Goal: Task Accomplishment & Management: Use online tool/utility

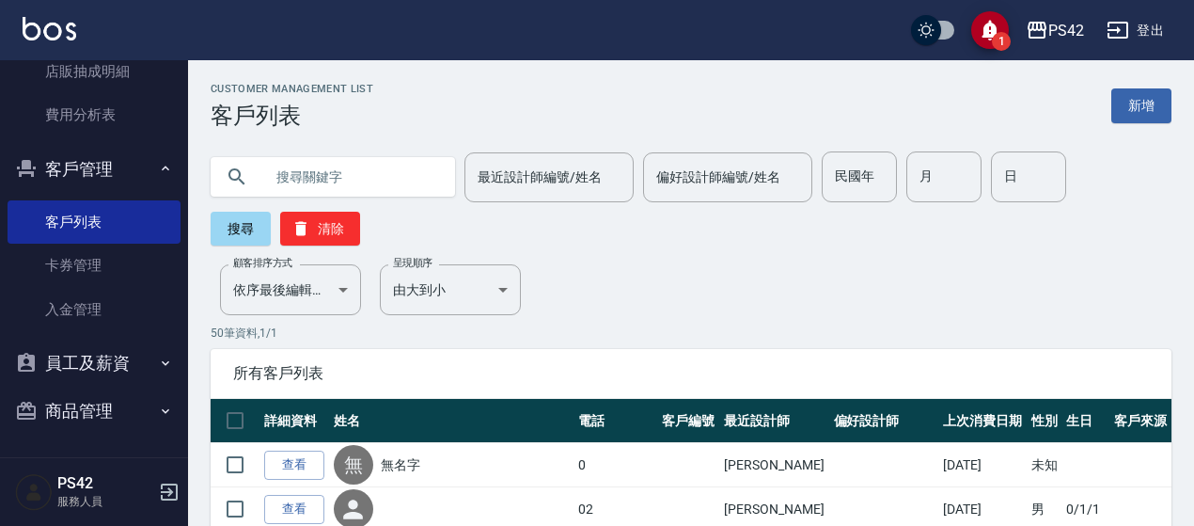
click at [134, 176] on button "客戶管理" at bounding box center [94, 169] width 173 height 49
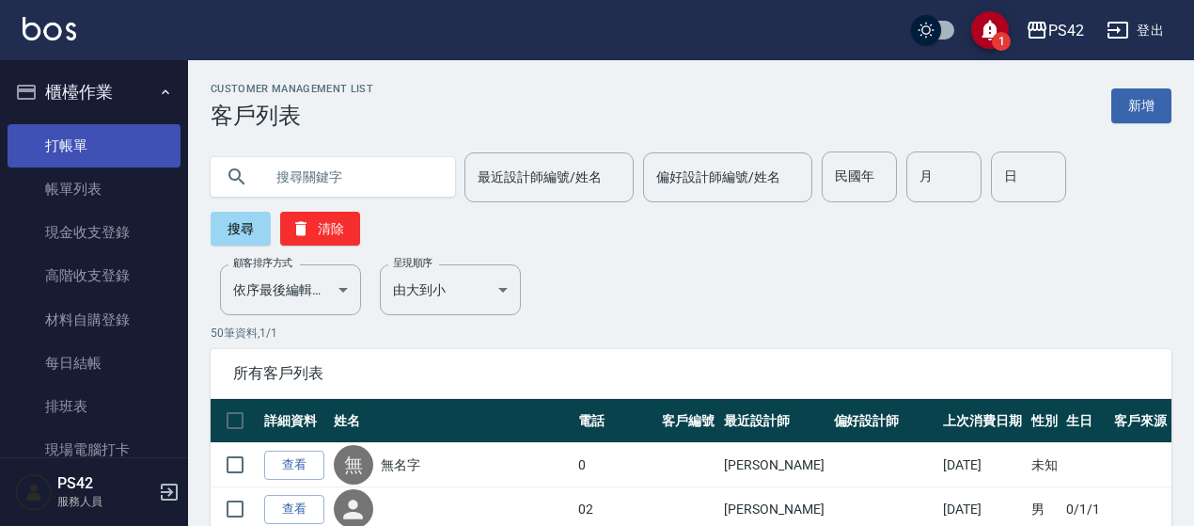
click at [107, 155] on link "打帳單" at bounding box center [94, 145] width 173 height 43
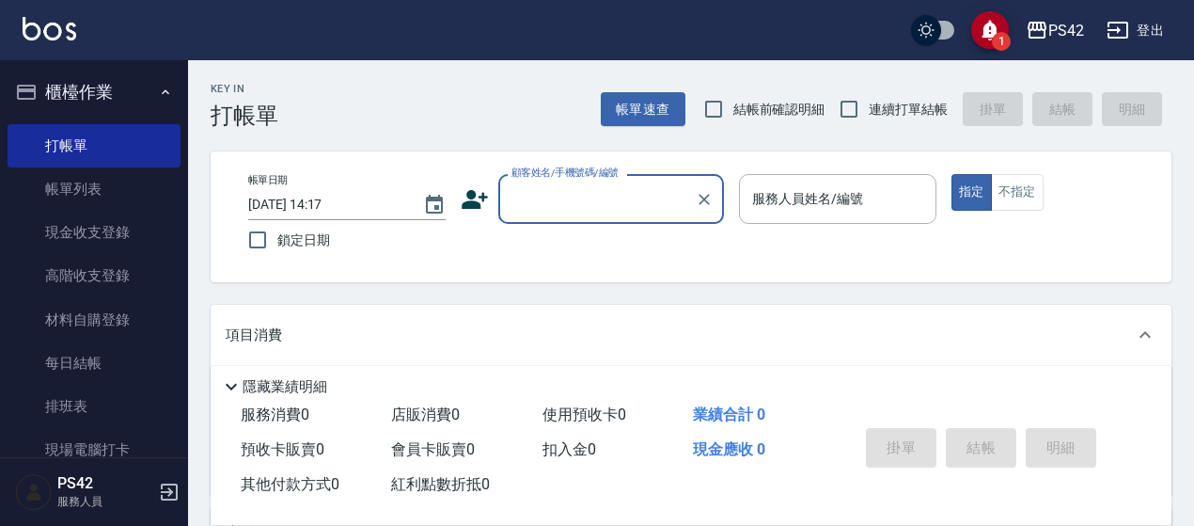
click at [883, 112] on span "連續打單結帳" at bounding box center [908, 110] width 79 height 20
click at [869, 112] on input "連續打單結帳" at bounding box center [848, 108] width 39 height 39
checkbox input "true"
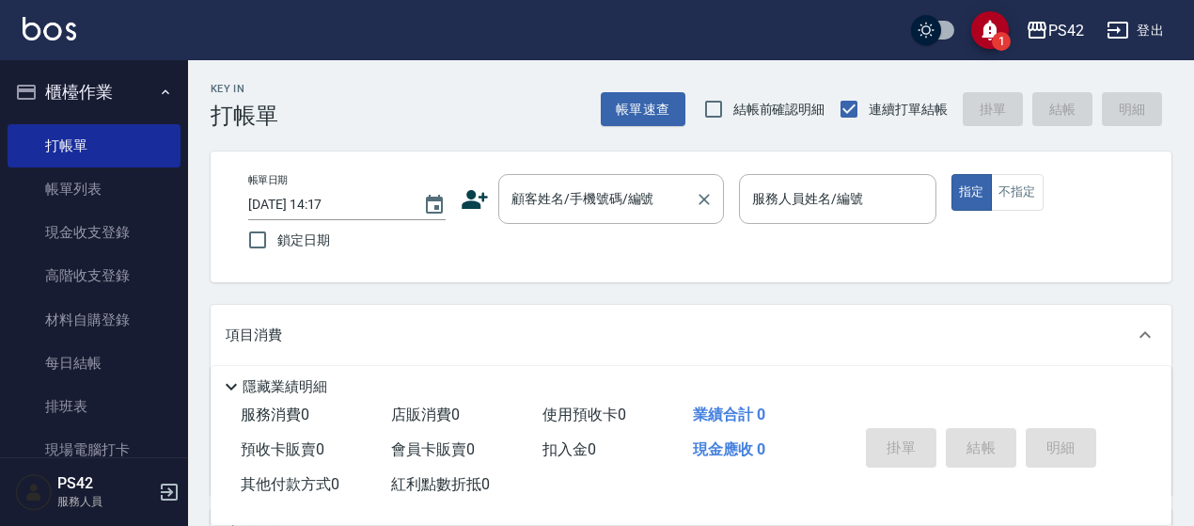
click at [565, 200] on input "顧客姓名/手機號碼/編號" at bounding box center [597, 198] width 181 height 33
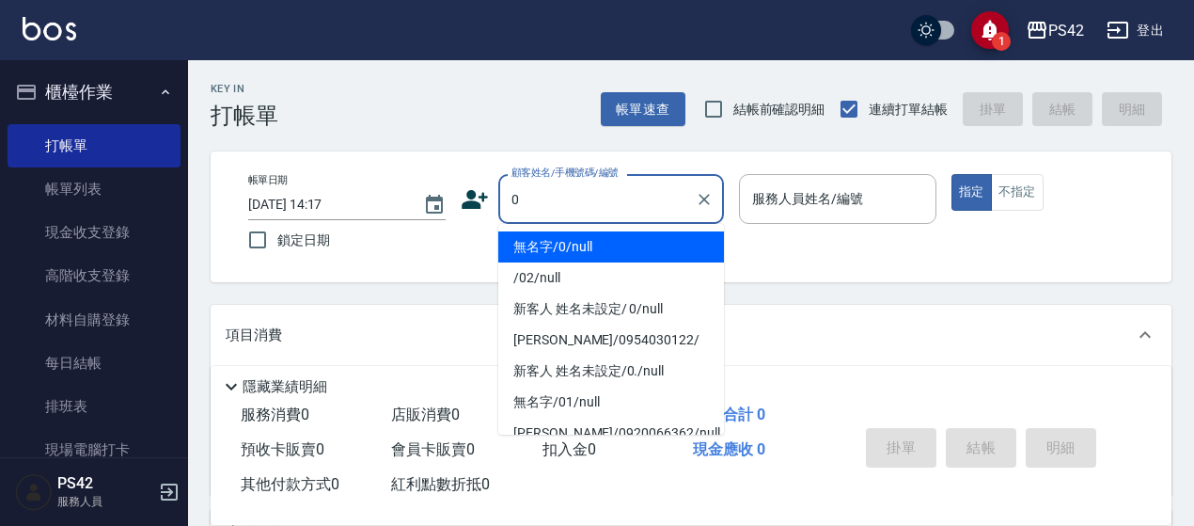
type input "無名字/0/null"
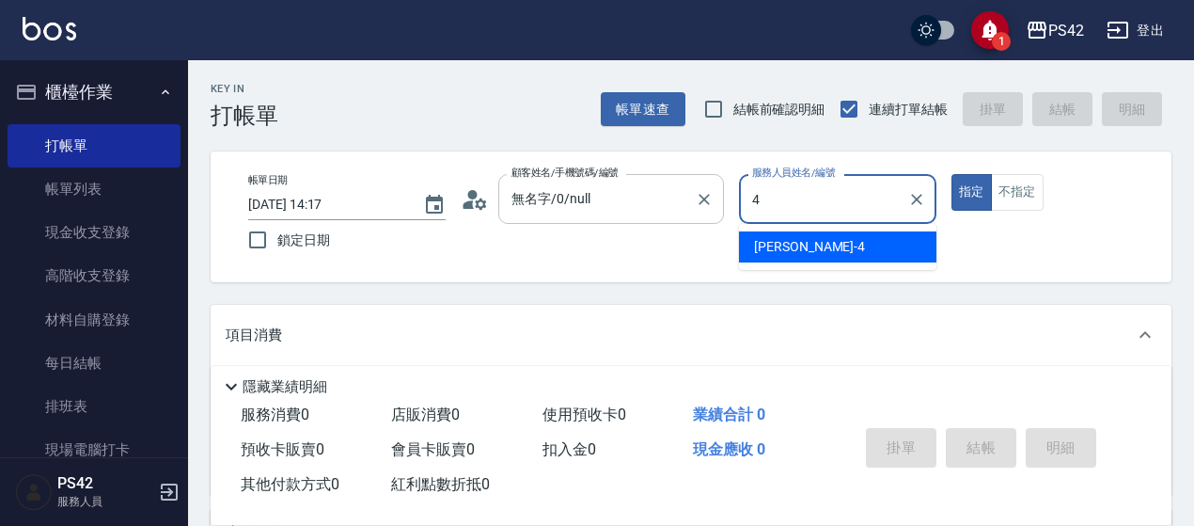
type input "4"
type button "true"
type input "[PERSON_NAME]-4"
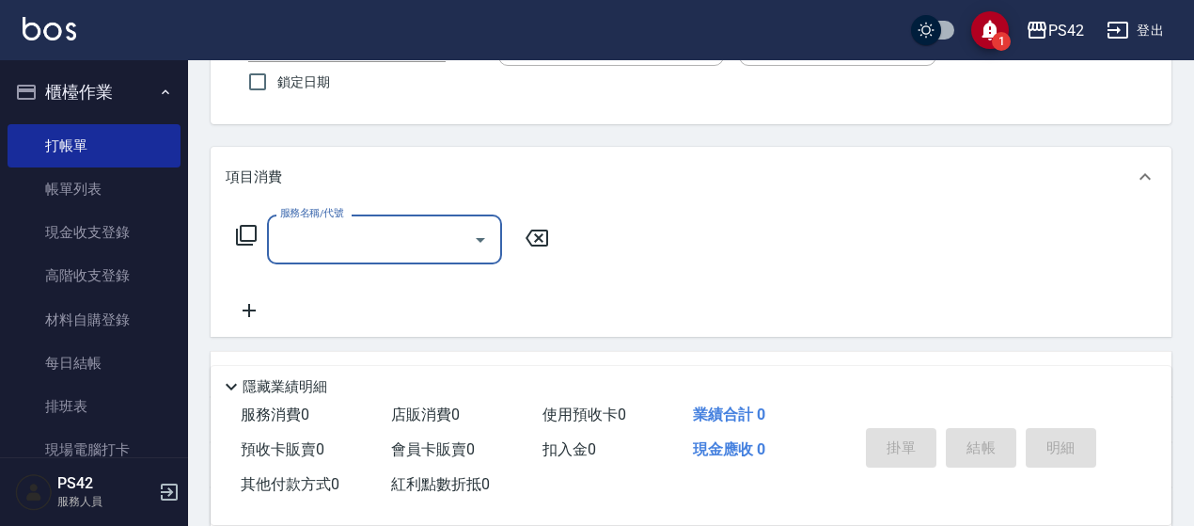
scroll to position [188, 0]
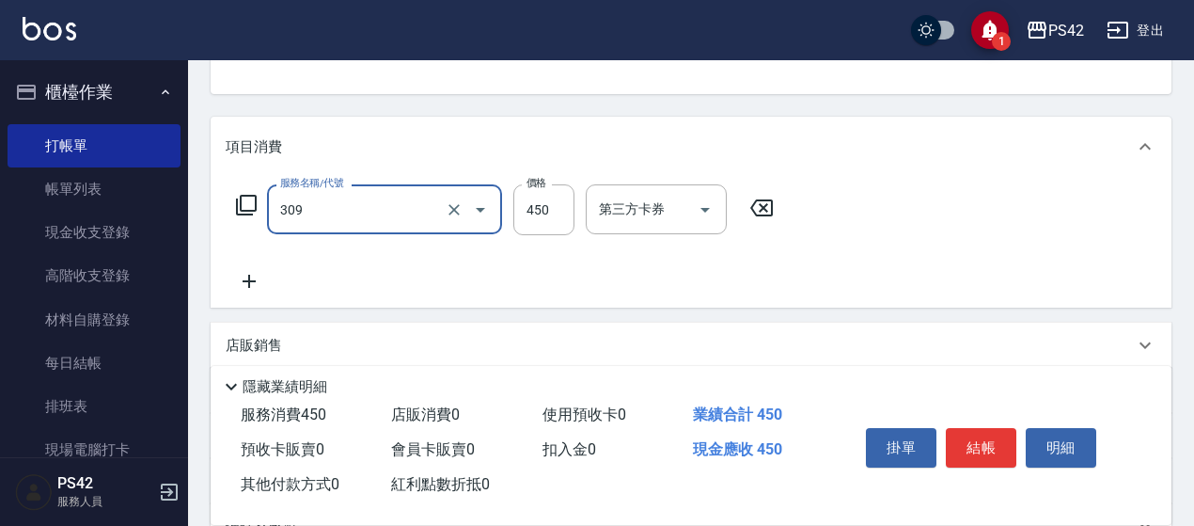
type input "洗+剪(309)"
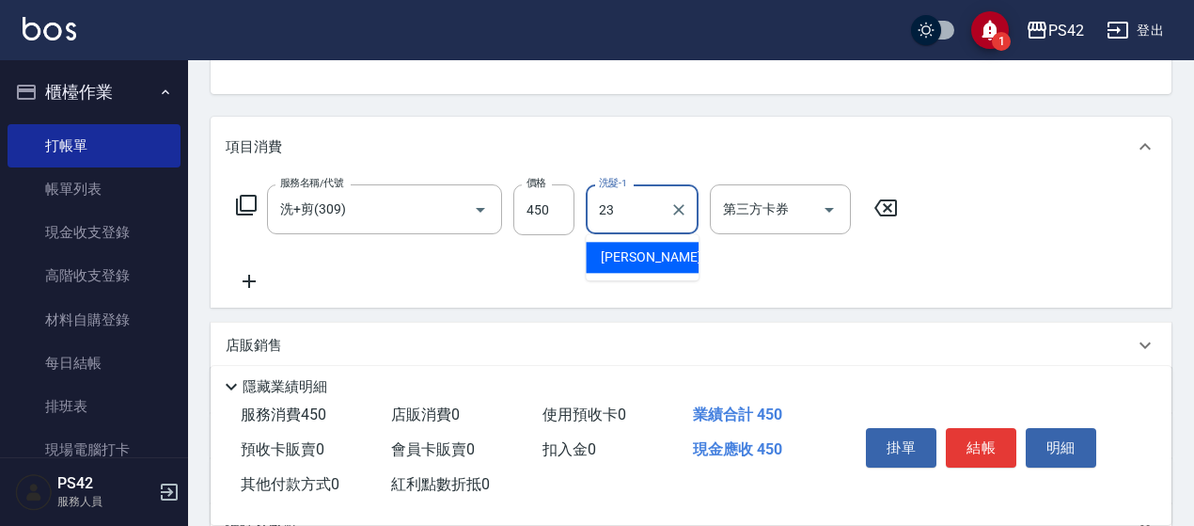
type input "[PERSON_NAME]-23"
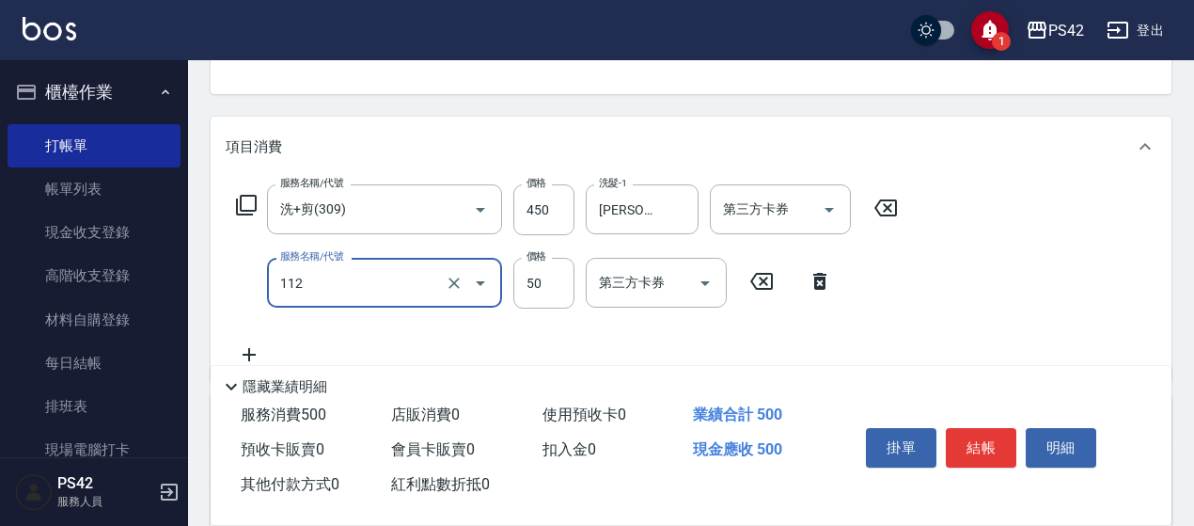
type input "精油50(112)"
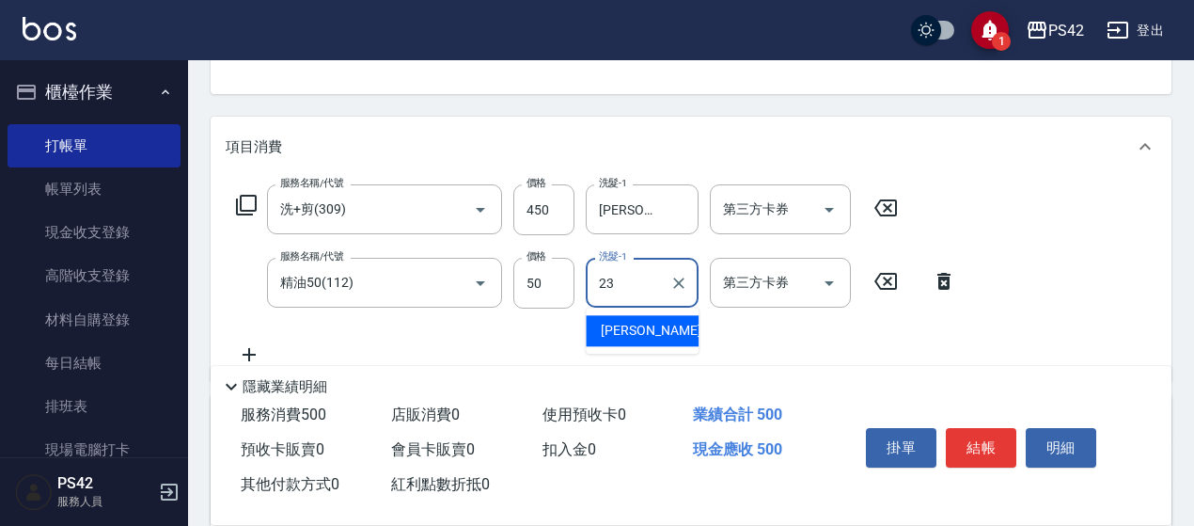
type input "[PERSON_NAME]-23"
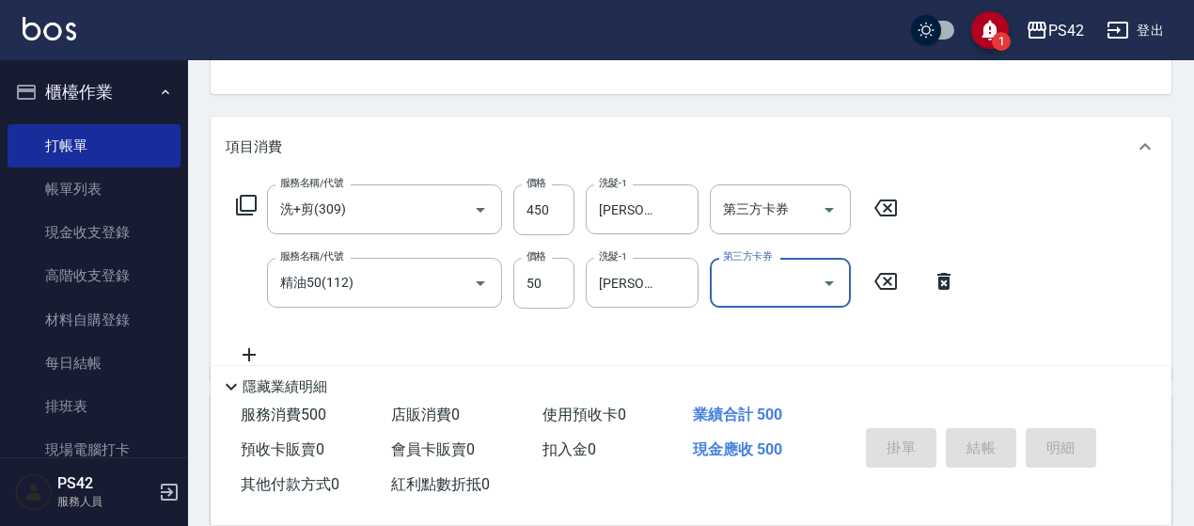
type input "[DATE] 14:33"
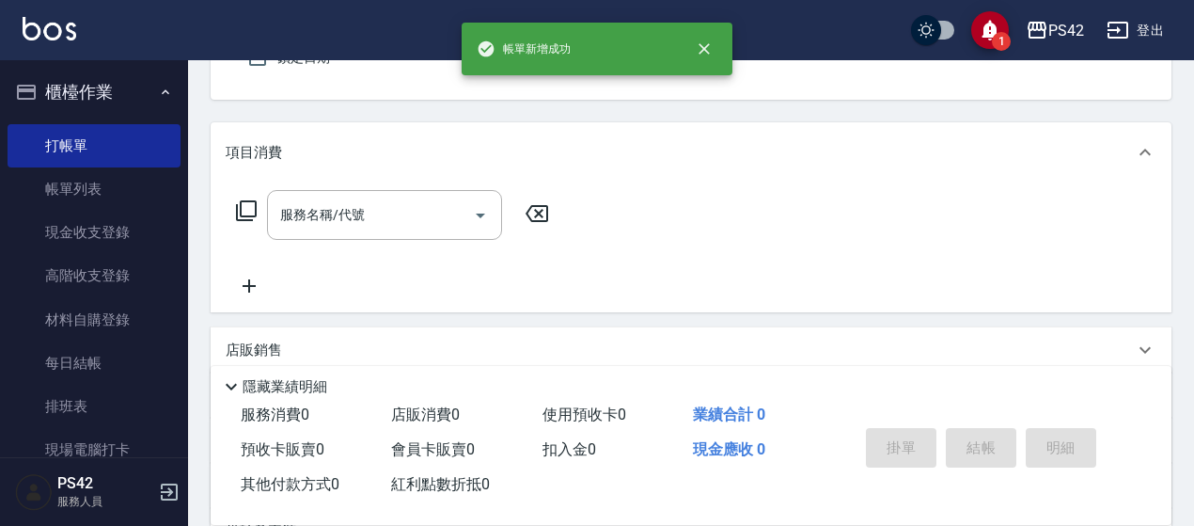
type input "無名字/0/null"
type input "[PERSON_NAME]-2"
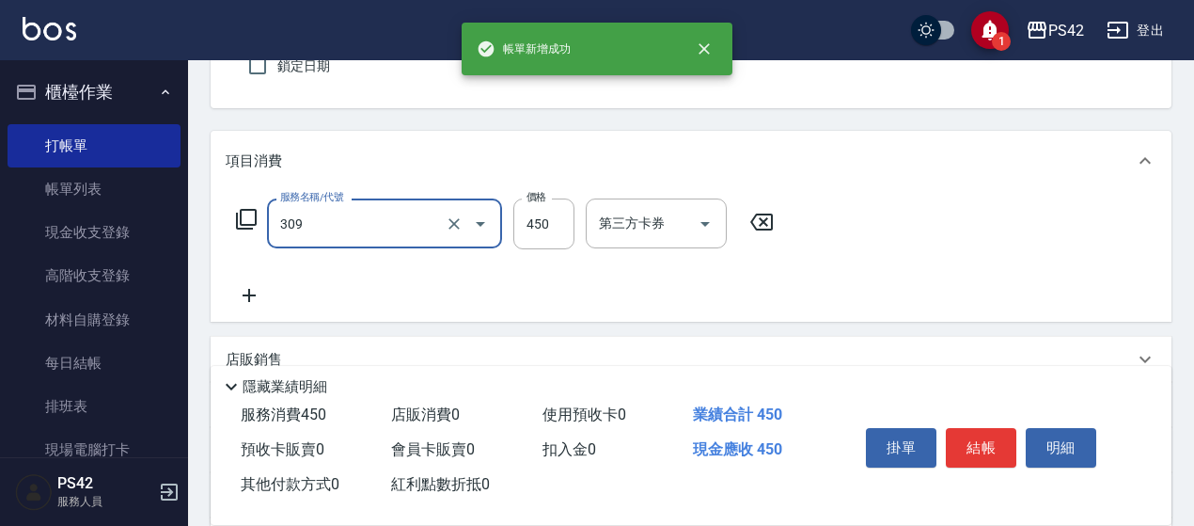
type input "洗+剪(309)"
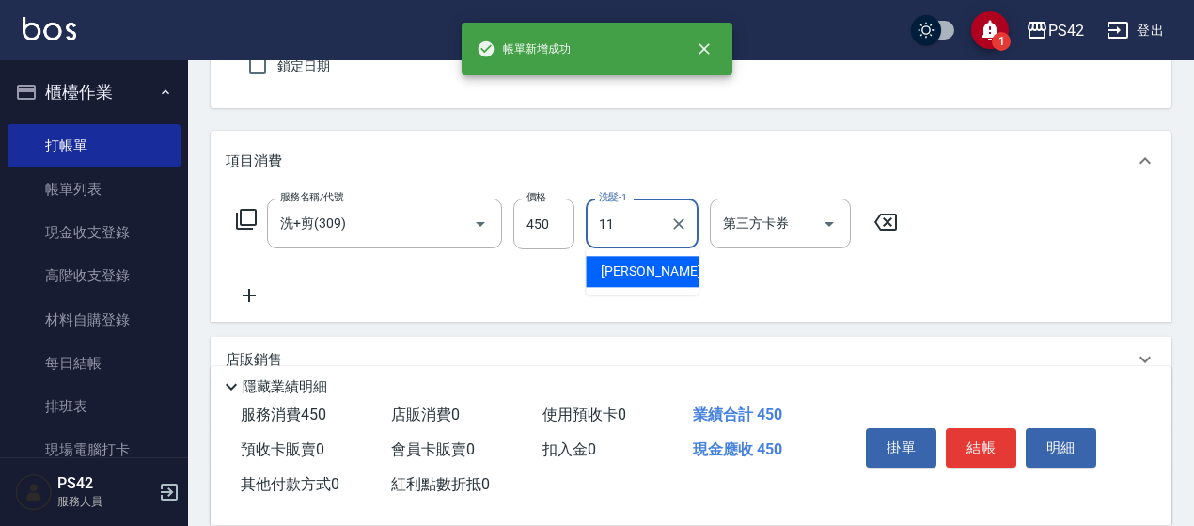
type input "[PERSON_NAME]-11"
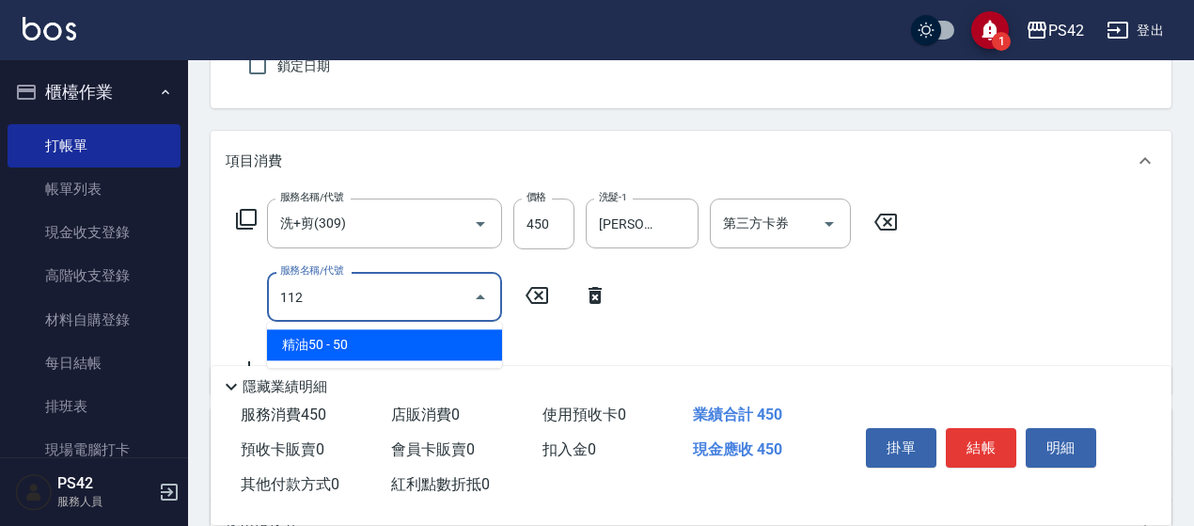
type input "精油50(112)"
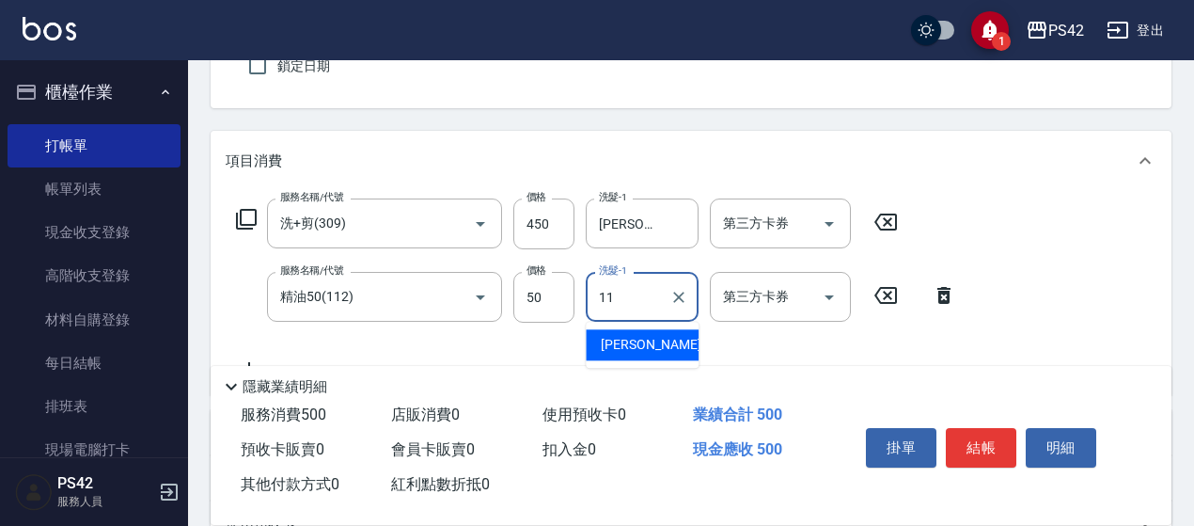
type input "[PERSON_NAME]-11"
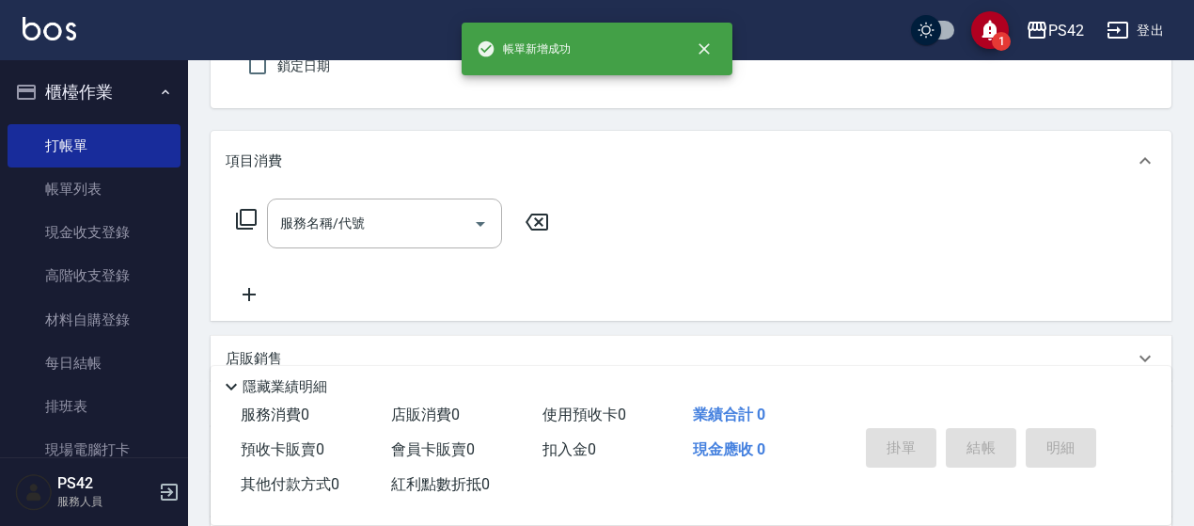
type input "0"
type input "2"
type input "無名字/0/null"
type input "[PERSON_NAME]-2"
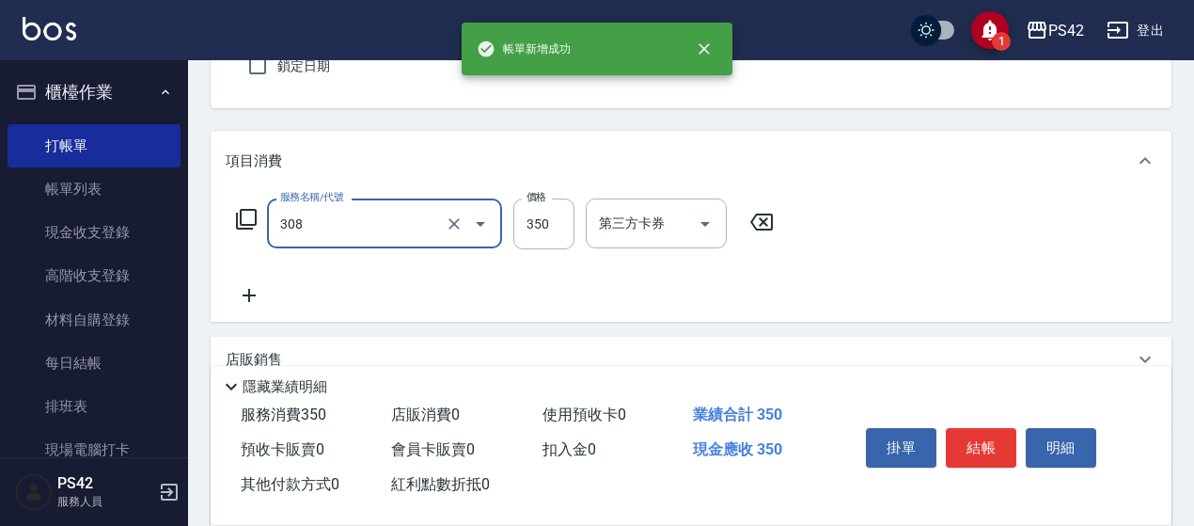
type input "洗+剪(308)"
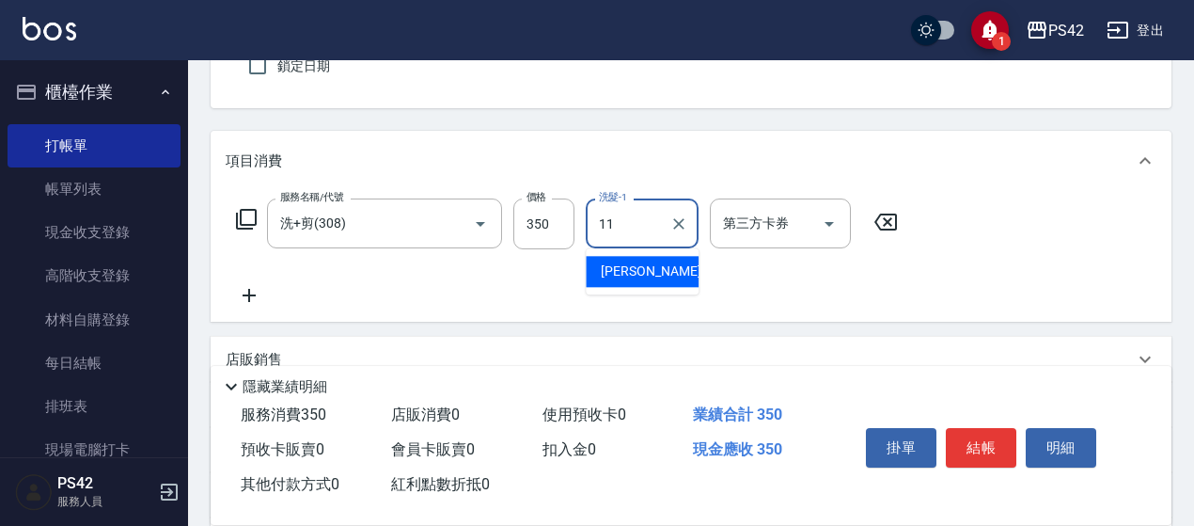
type input "[PERSON_NAME]-11"
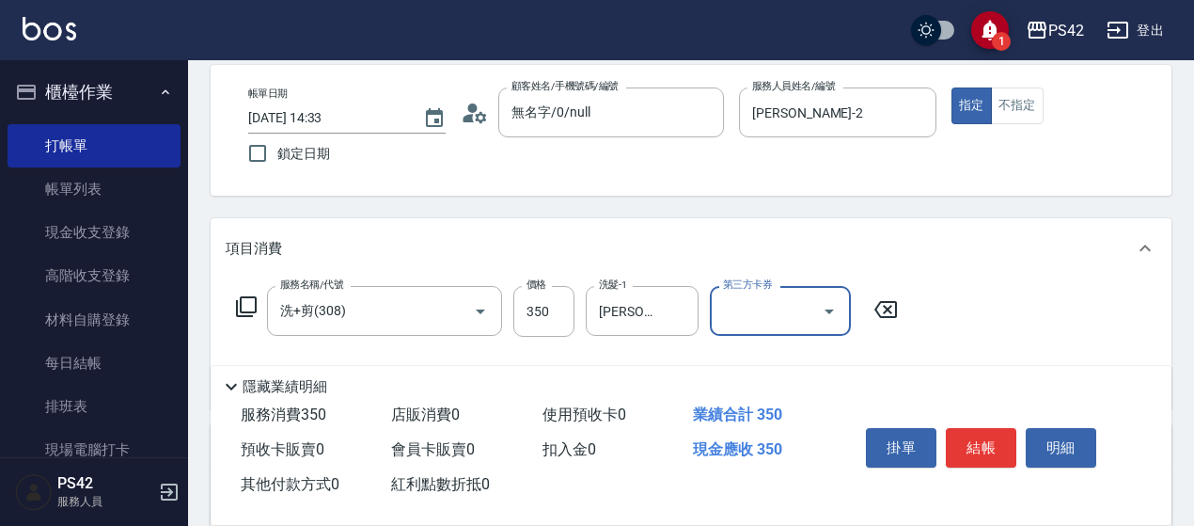
scroll to position [0, 0]
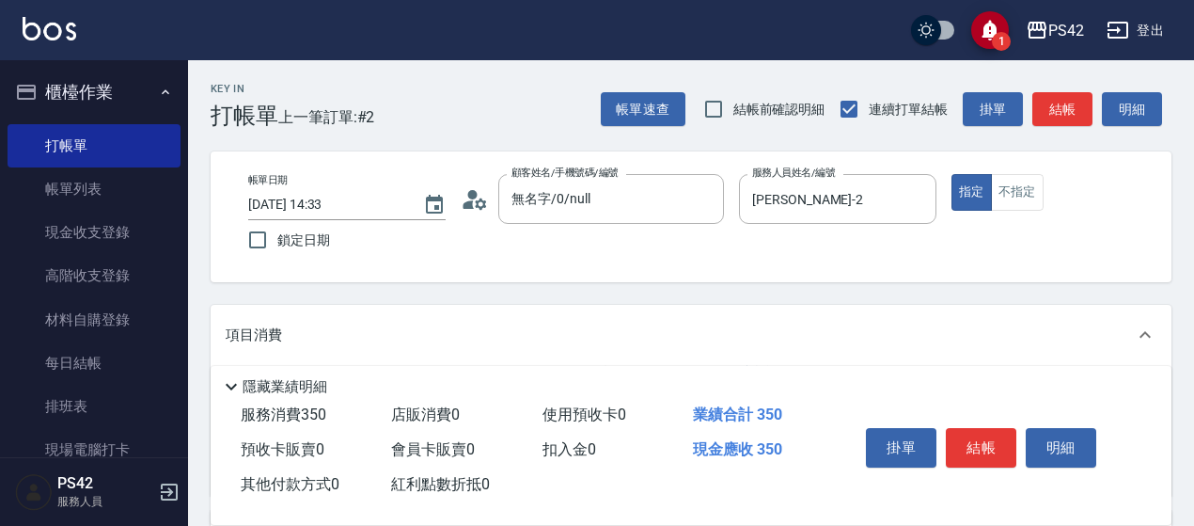
click at [1027, 213] on div "帳單日期 [DATE] 14:33 鎖定日期 顧客姓名/手機號碼/編號 無名字/0/null 顧客姓名/手機號碼/編號 服務人員姓名/編號 [PERSON_N…" at bounding box center [691, 217] width 916 height 86
click at [1021, 195] on button "不指定" at bounding box center [1017, 192] width 53 height 37
click at [984, 442] on button "結帳" at bounding box center [981, 447] width 71 height 39
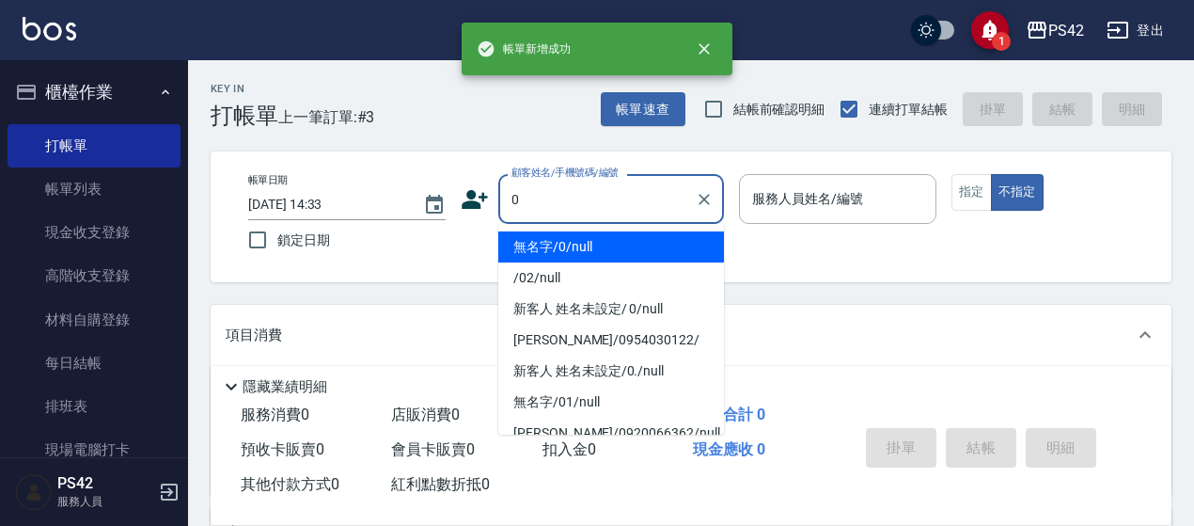
type input "無名字/0/null"
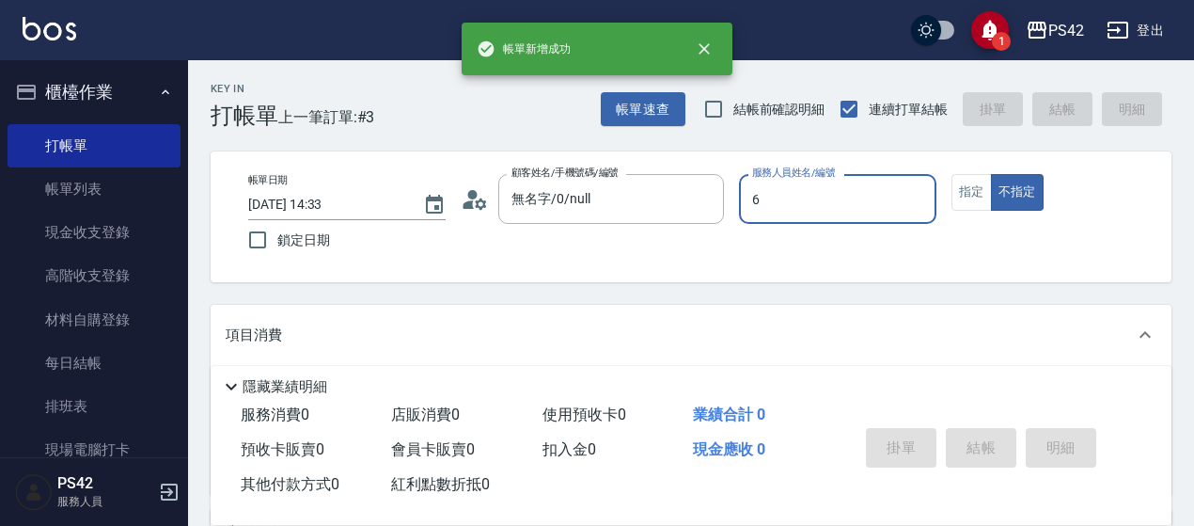
type input "6"
type button "false"
type input "[PERSON_NAME]-6"
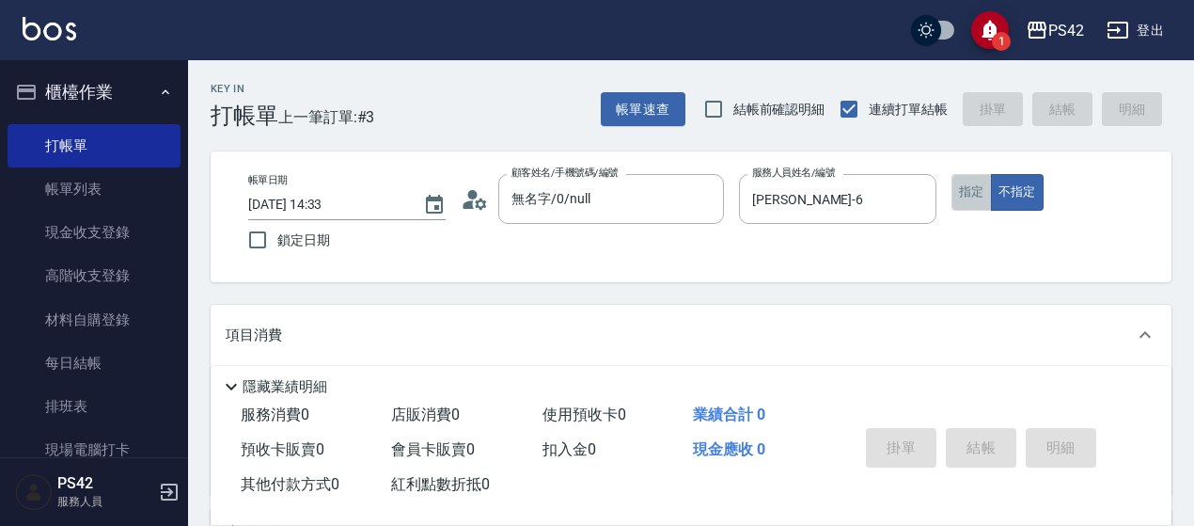
click at [959, 199] on button "指定" at bounding box center [972, 192] width 40 height 37
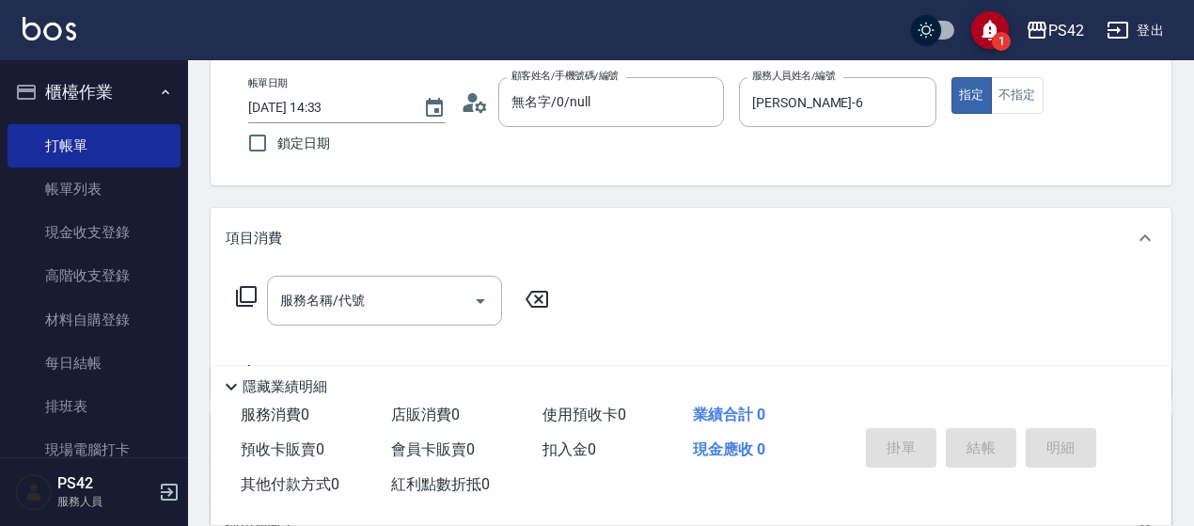
scroll to position [188, 0]
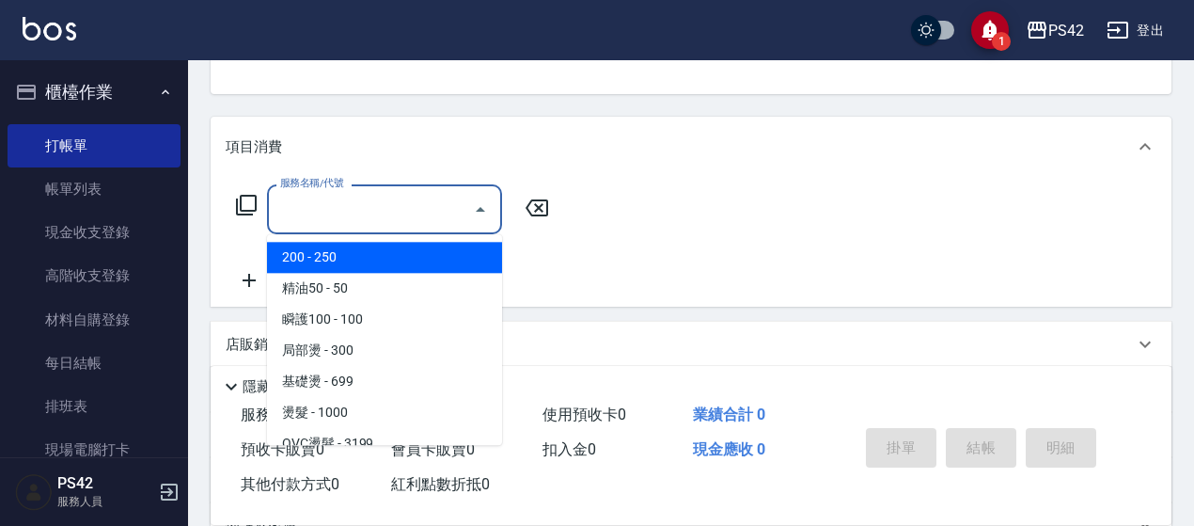
click at [367, 224] on input "服務名稱/代號" at bounding box center [371, 209] width 190 height 33
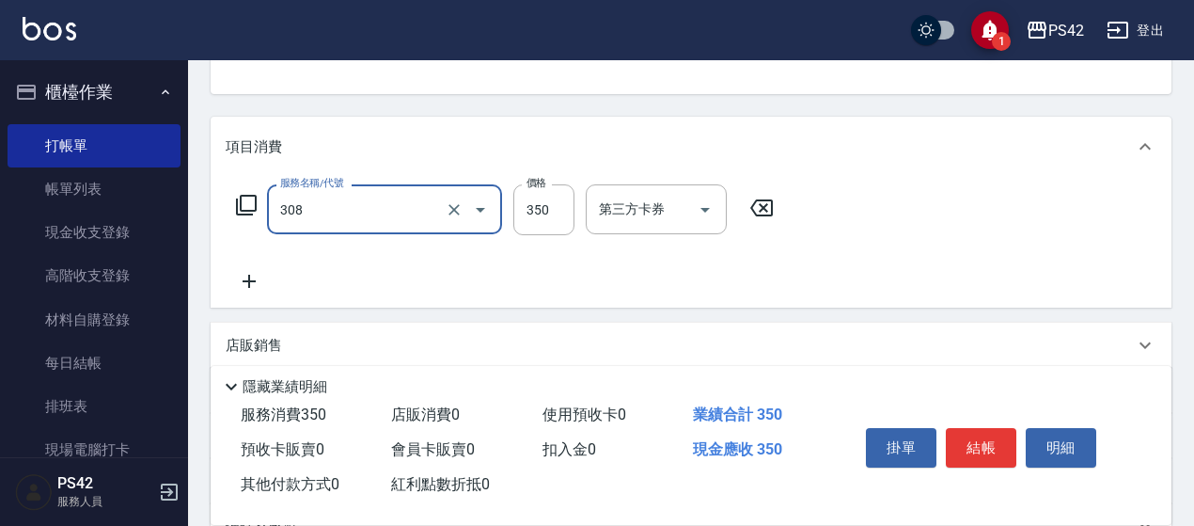
type input "洗+剪(308)"
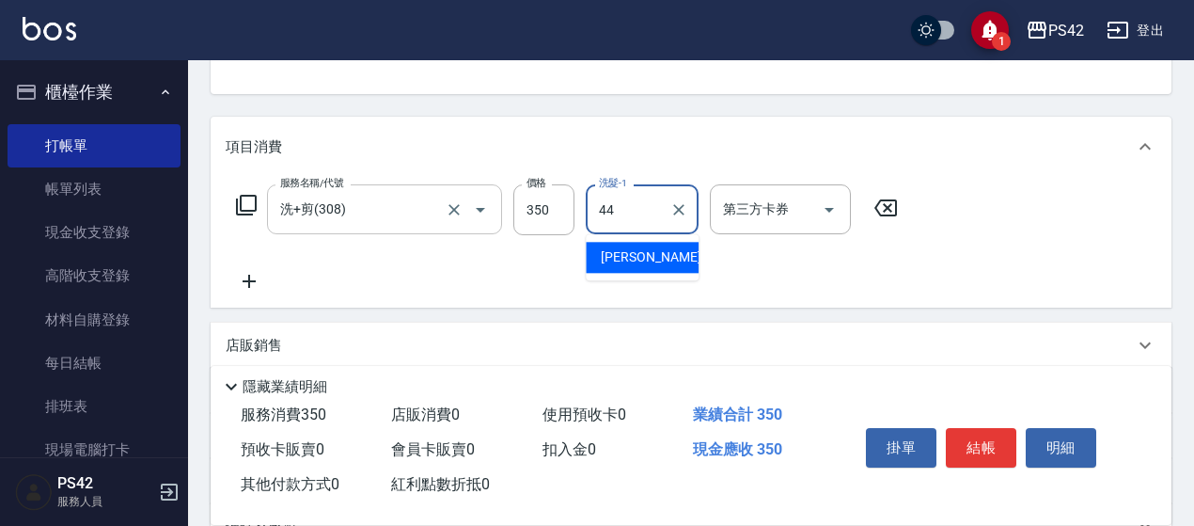
type input "[PERSON_NAME]-44"
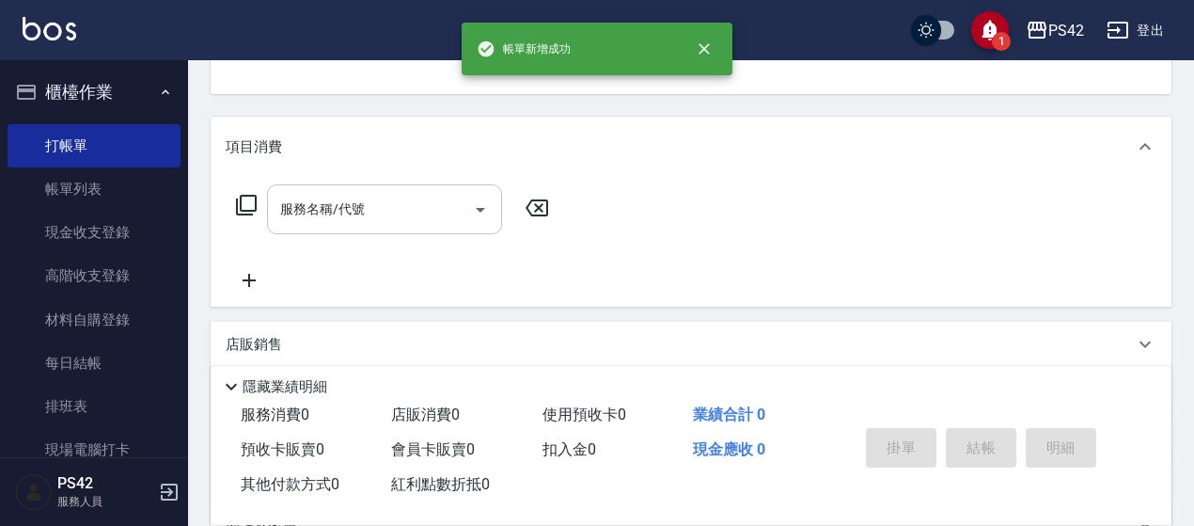
scroll to position [182, 0]
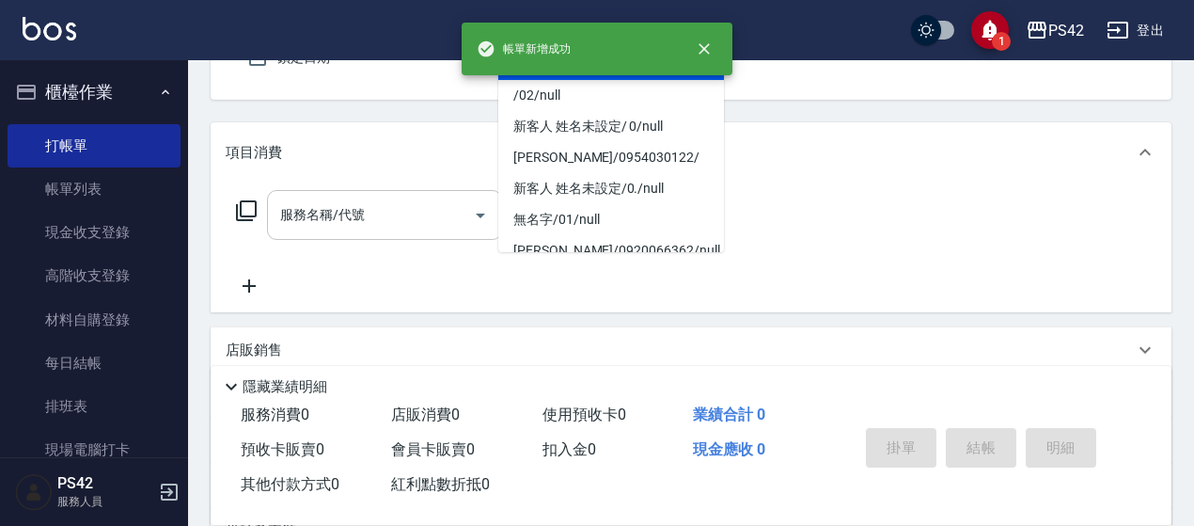
type input "無名字/0/null"
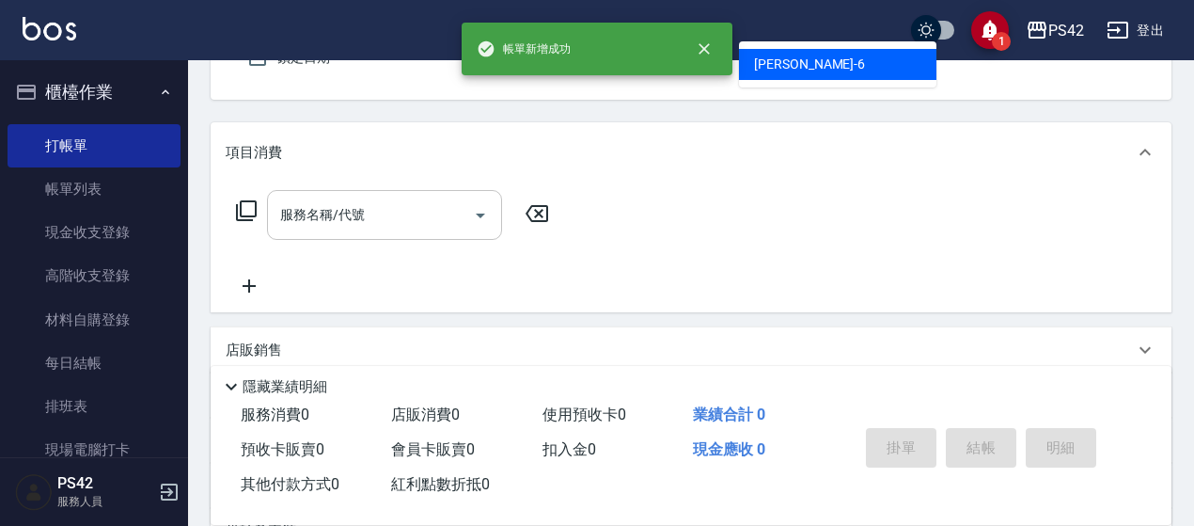
type input "[PERSON_NAME]-6"
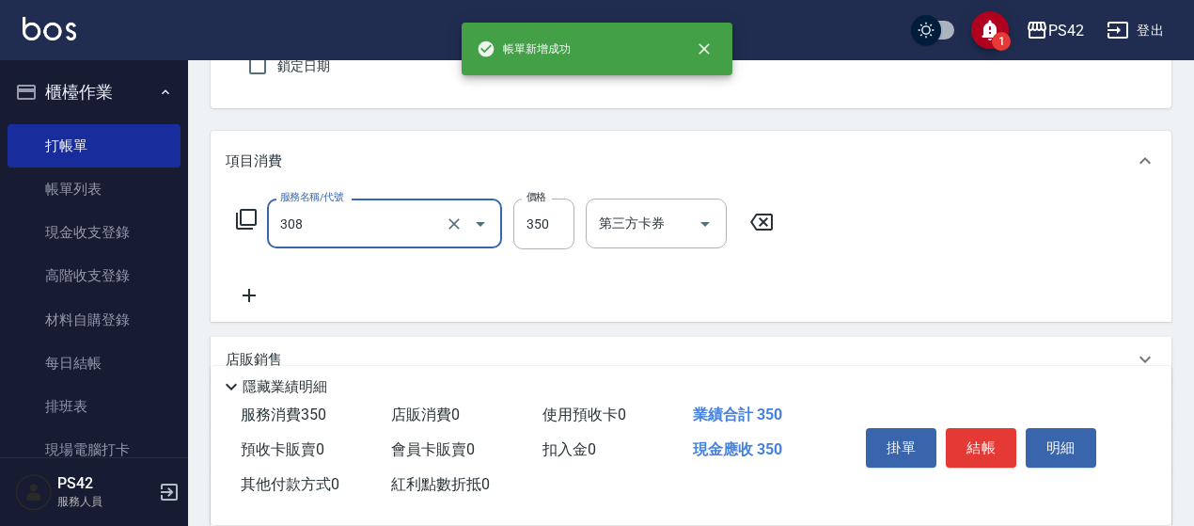
type input "洗+剪(308)"
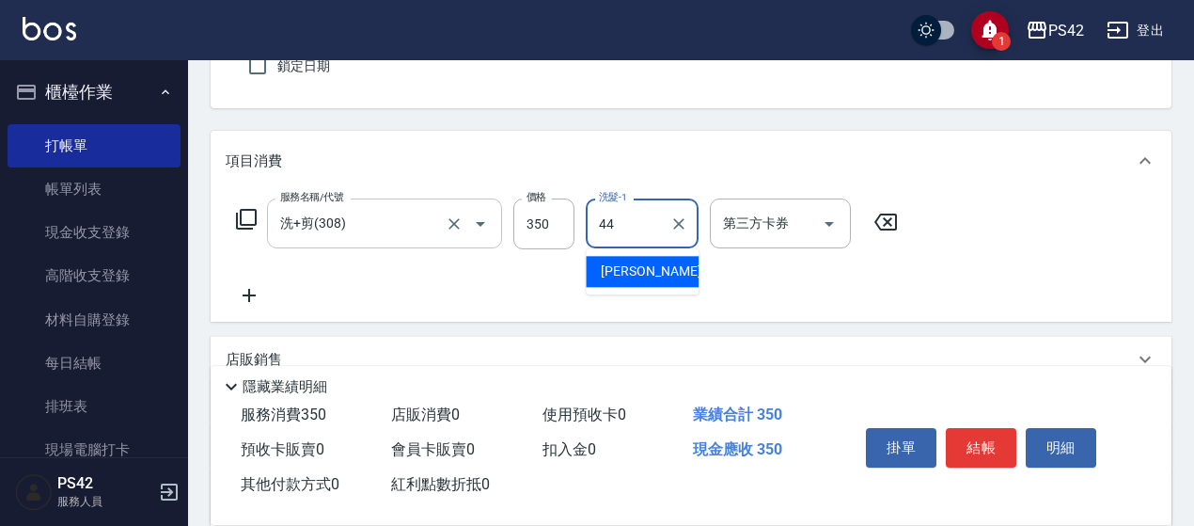
type input "[PERSON_NAME]-44"
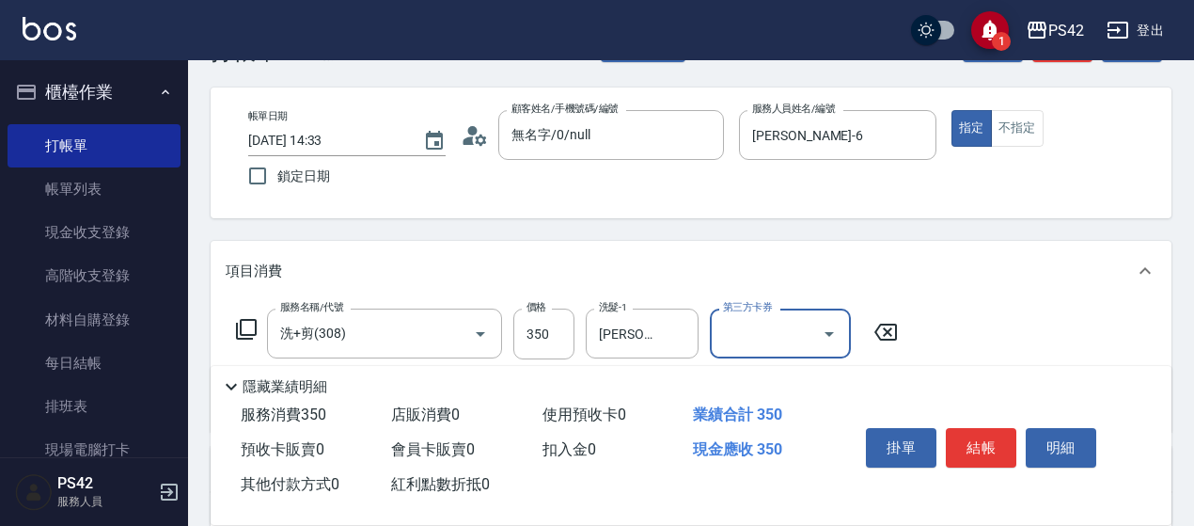
scroll to position [0, 0]
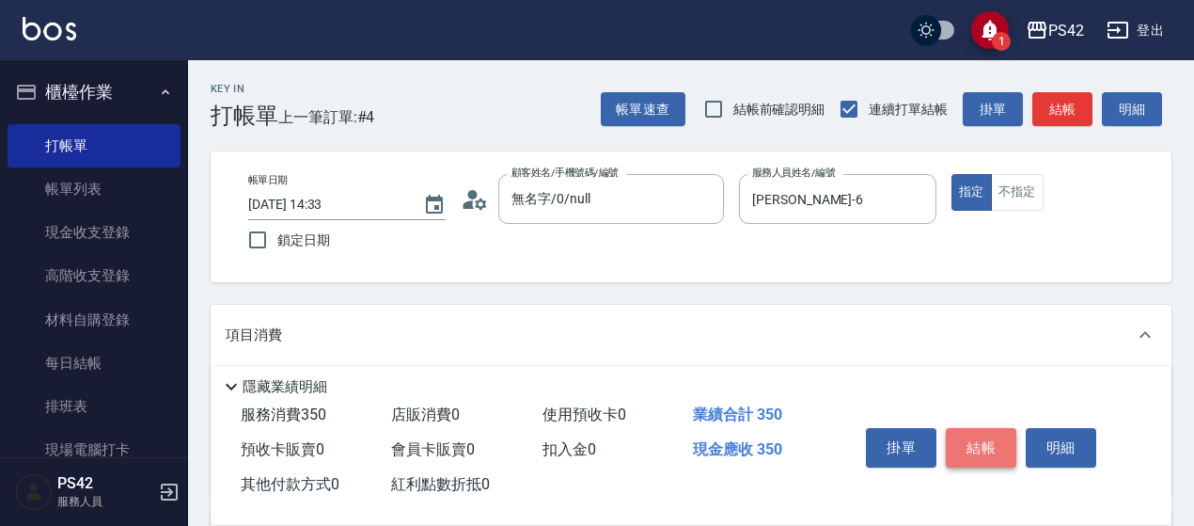
click at [972, 428] on button "結帳" at bounding box center [981, 447] width 71 height 39
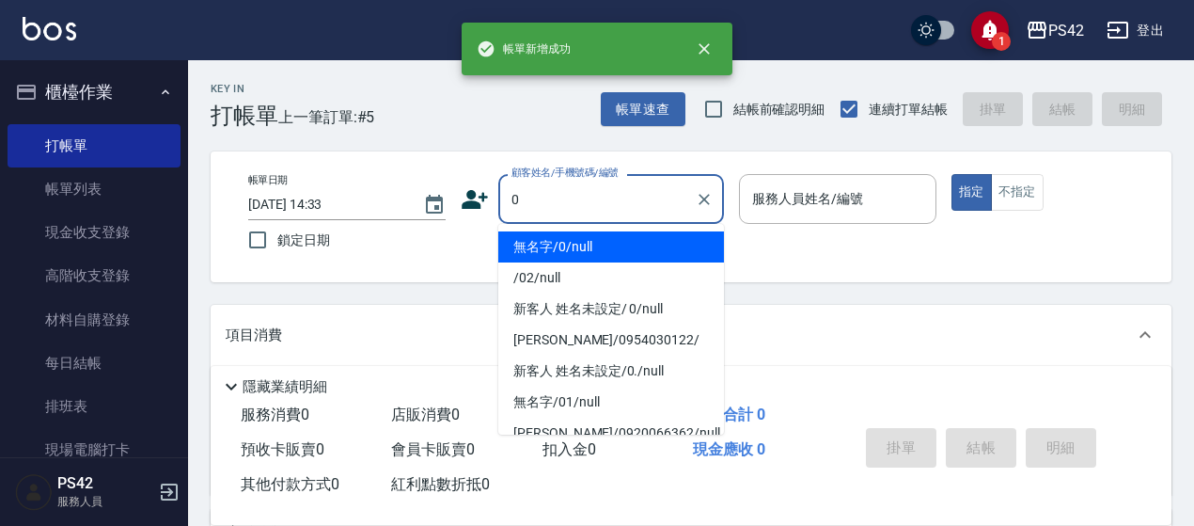
type input "無名字/0/null"
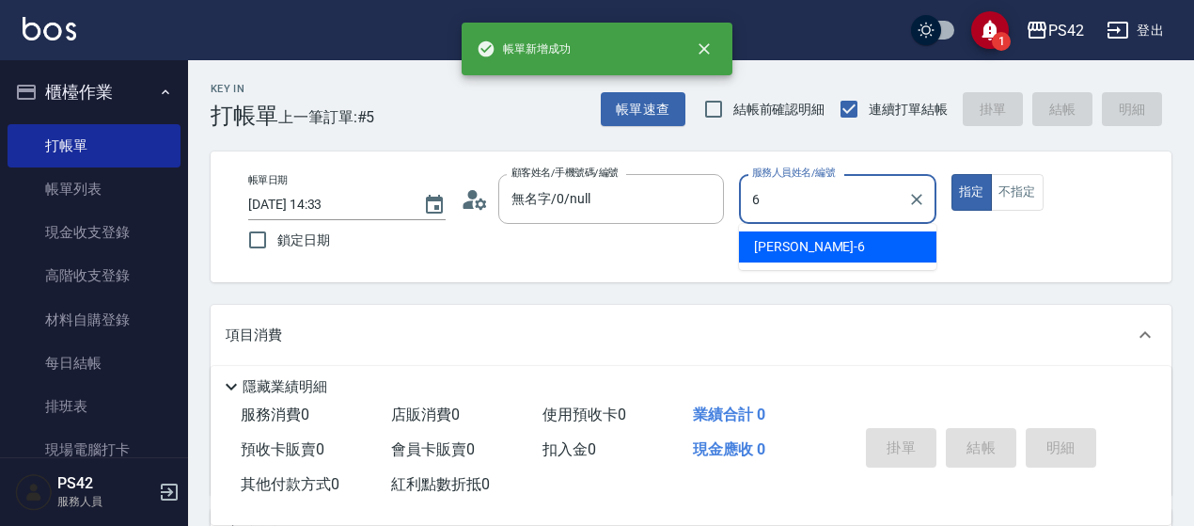
type input "[PERSON_NAME]-6"
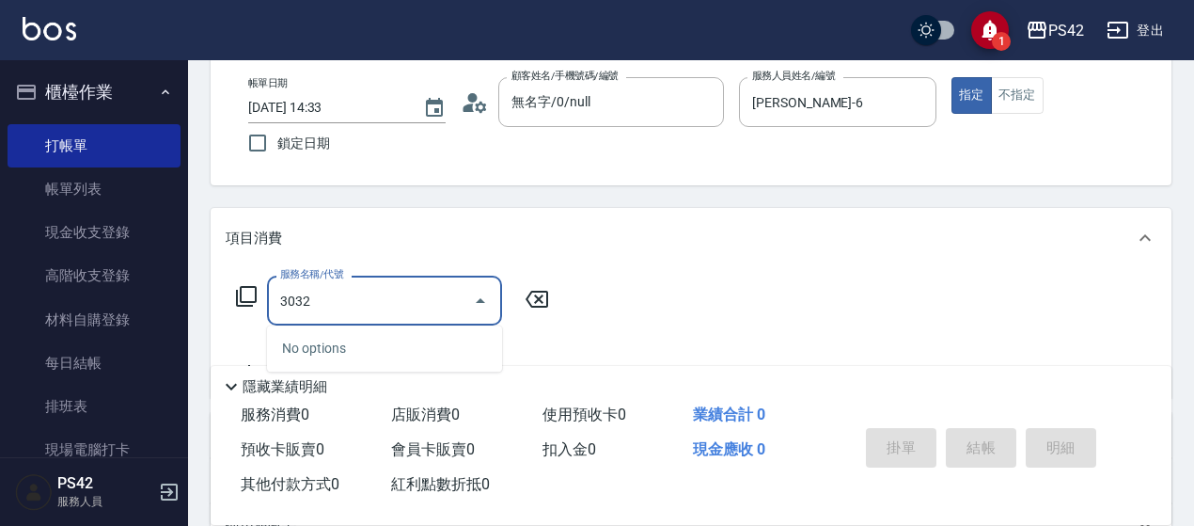
scroll to position [188, 0]
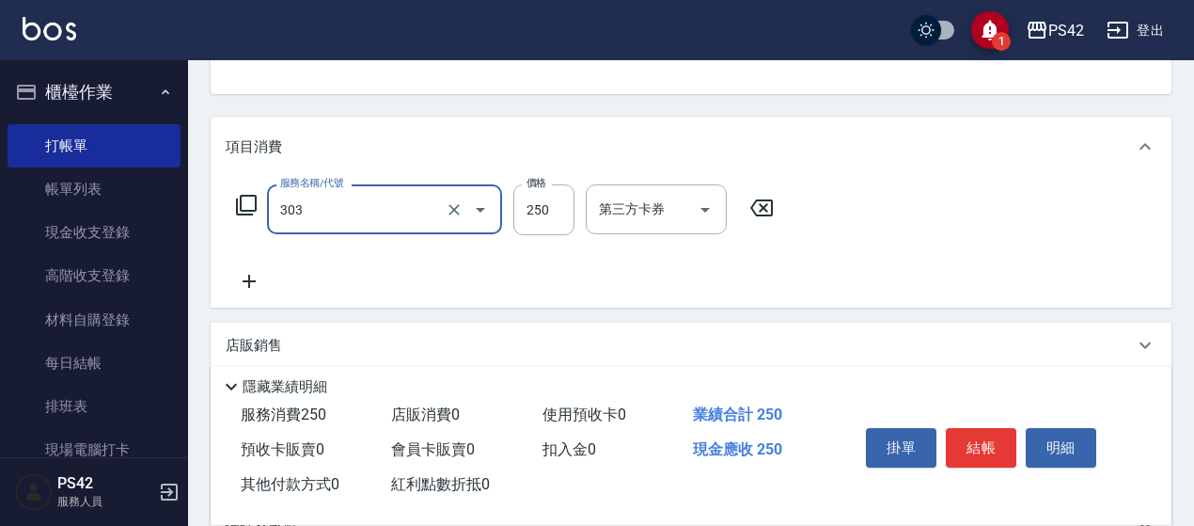
type input "剪髮(303)"
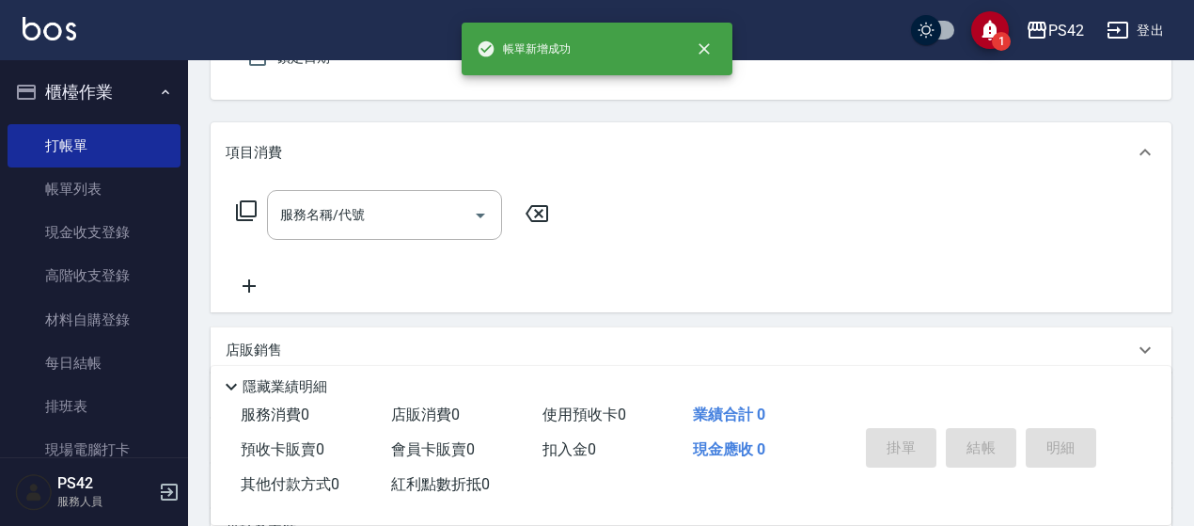
type input "無名字/0/null"
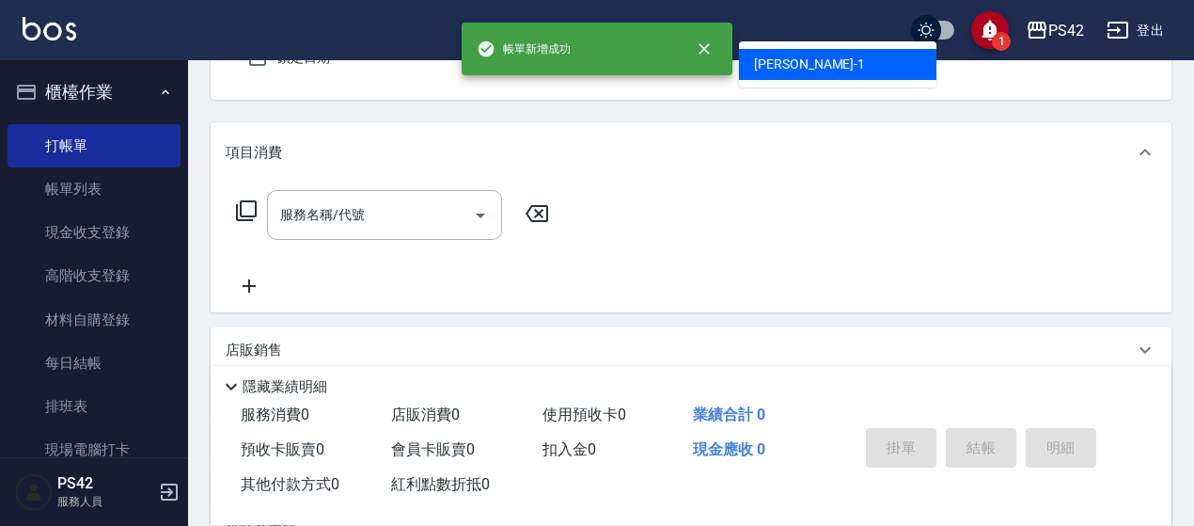
type input "[PERSON_NAME]-1"
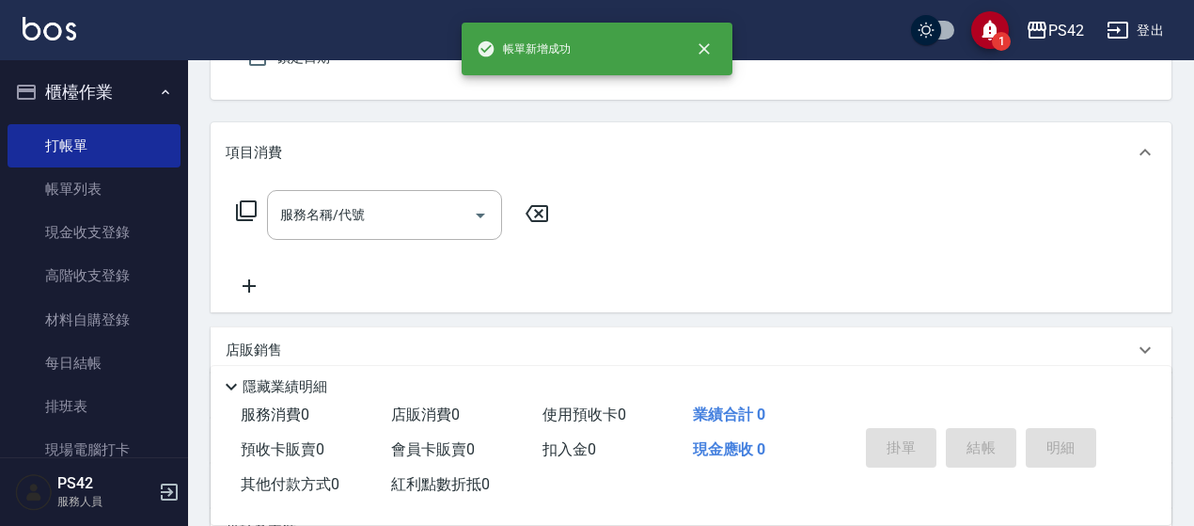
scroll to position [174, 0]
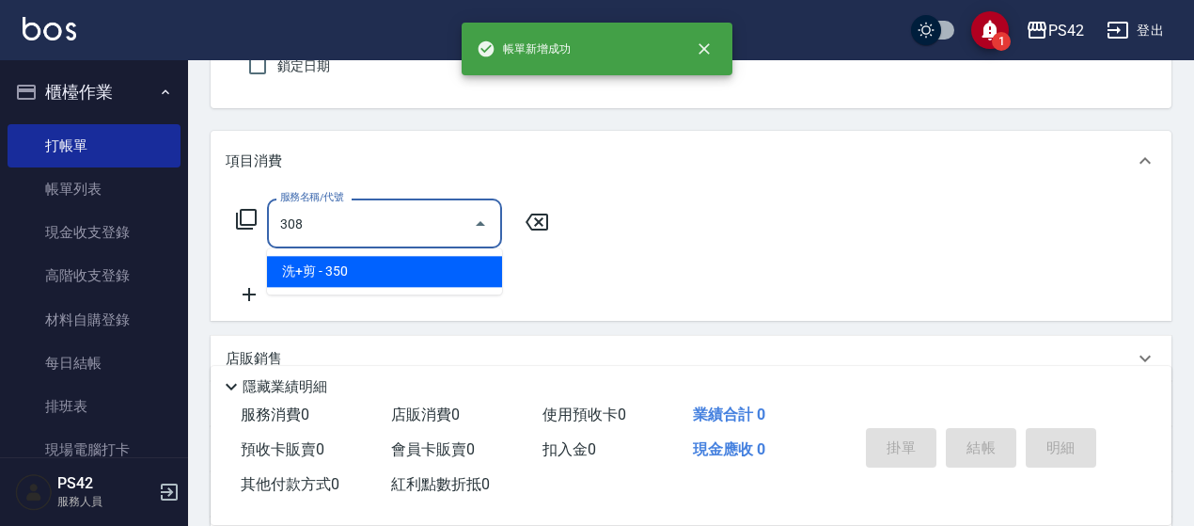
type input "洗+剪(308)"
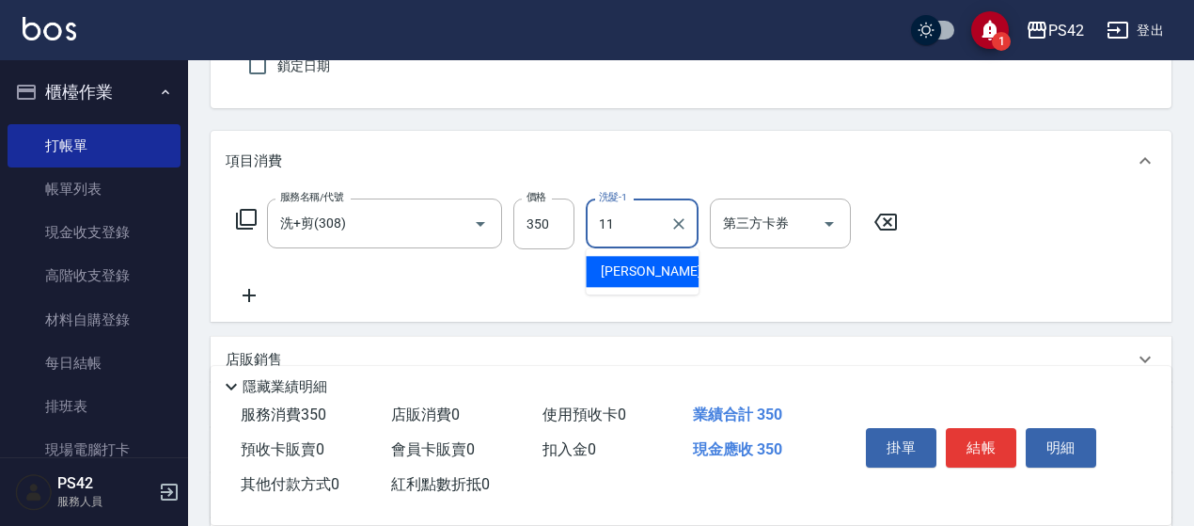
type input "[PERSON_NAME]-11"
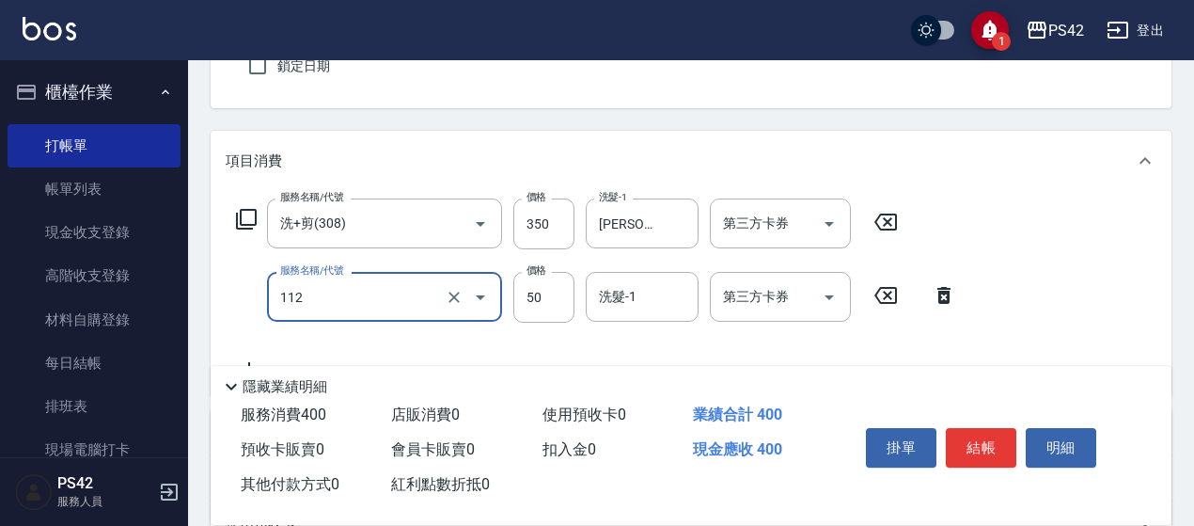
type input "精油50(112)"
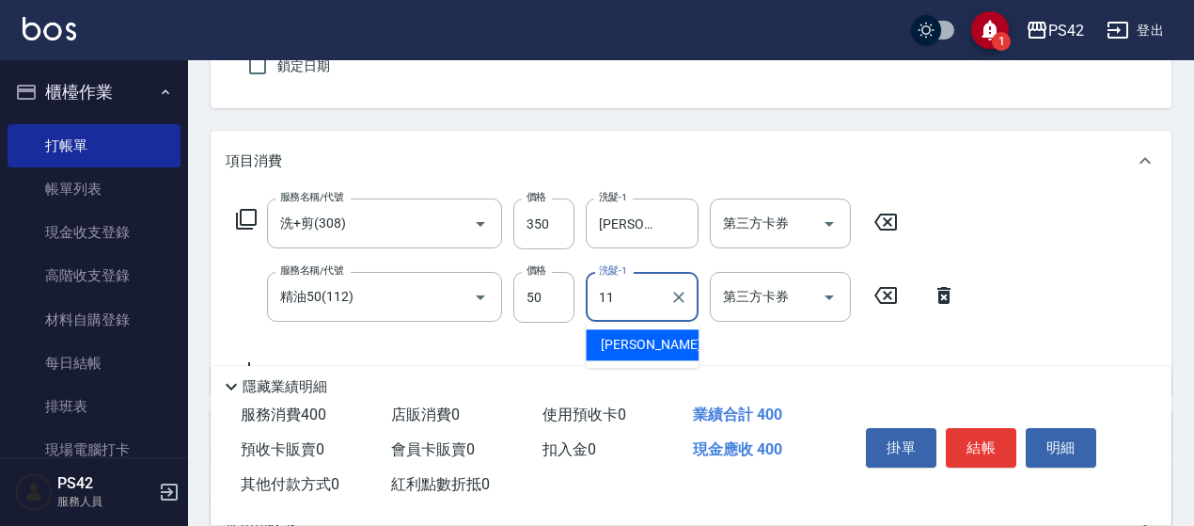
type input "[PERSON_NAME]-11"
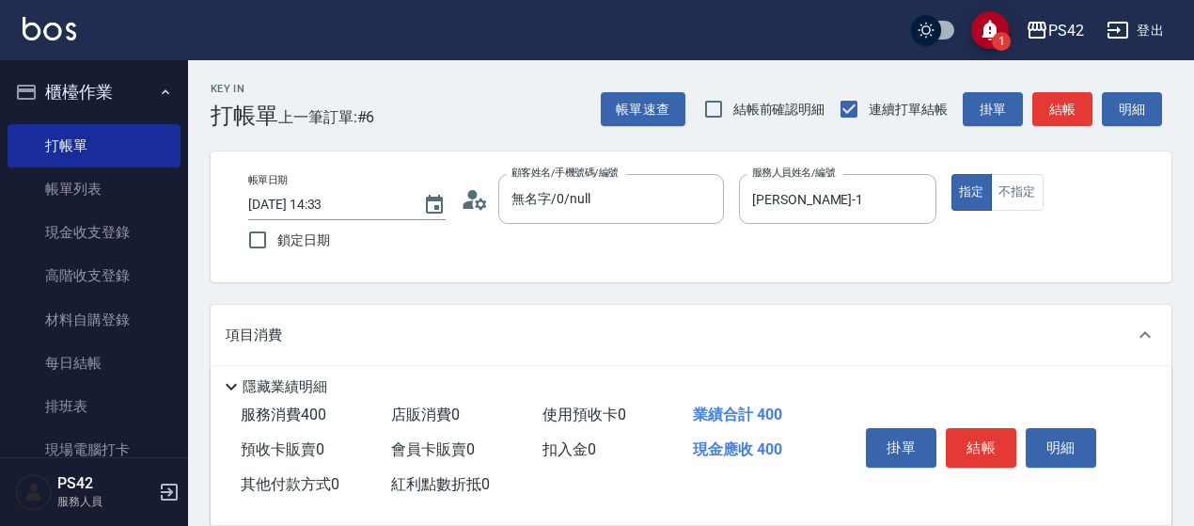
scroll to position [0, 0]
click at [1007, 176] on button "不指定" at bounding box center [1017, 192] width 53 height 37
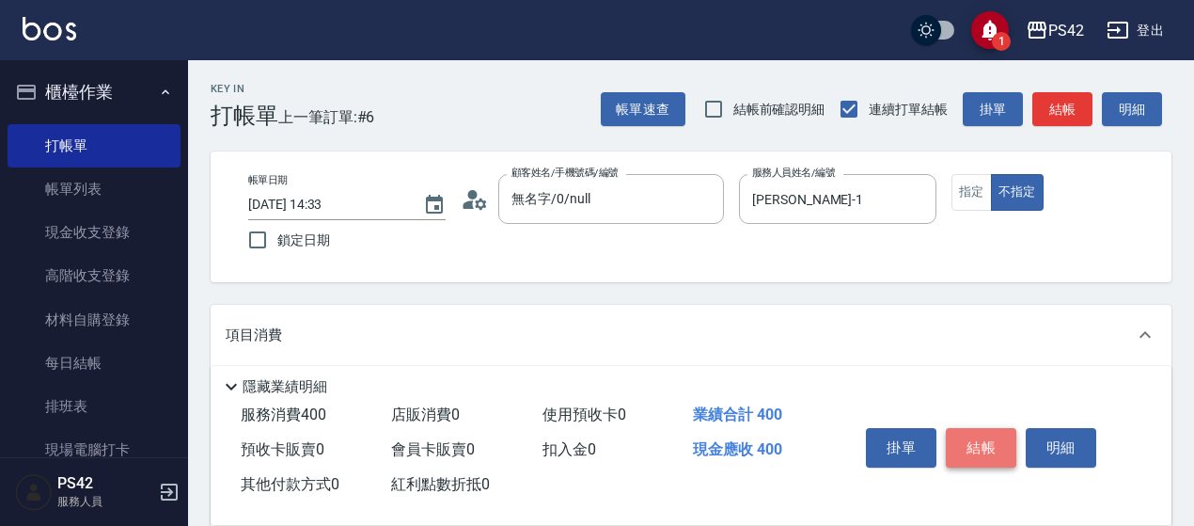
click at [986, 445] on button "結帳" at bounding box center [981, 447] width 71 height 39
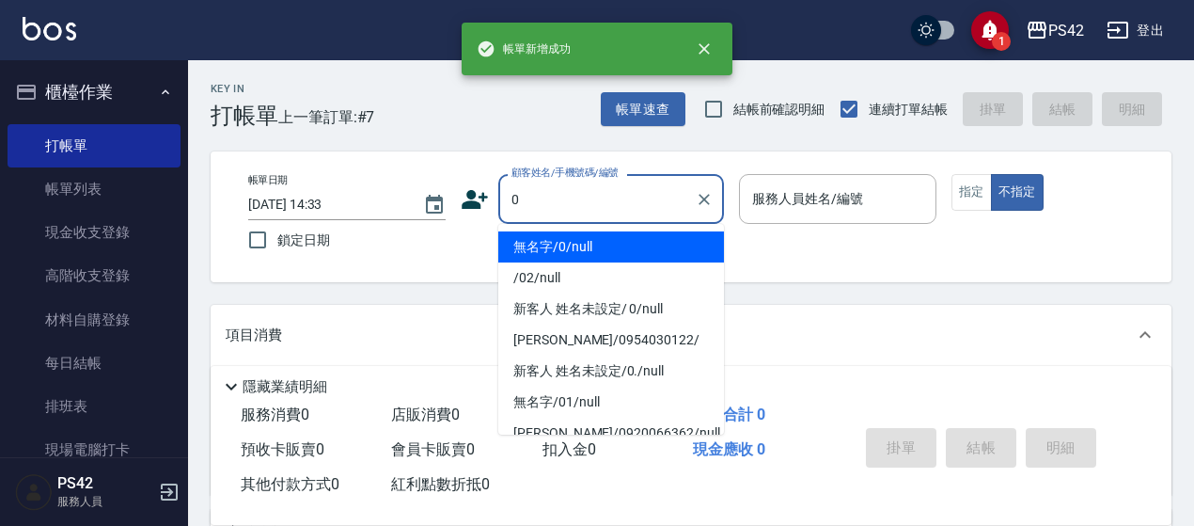
type input "無名字/0/null"
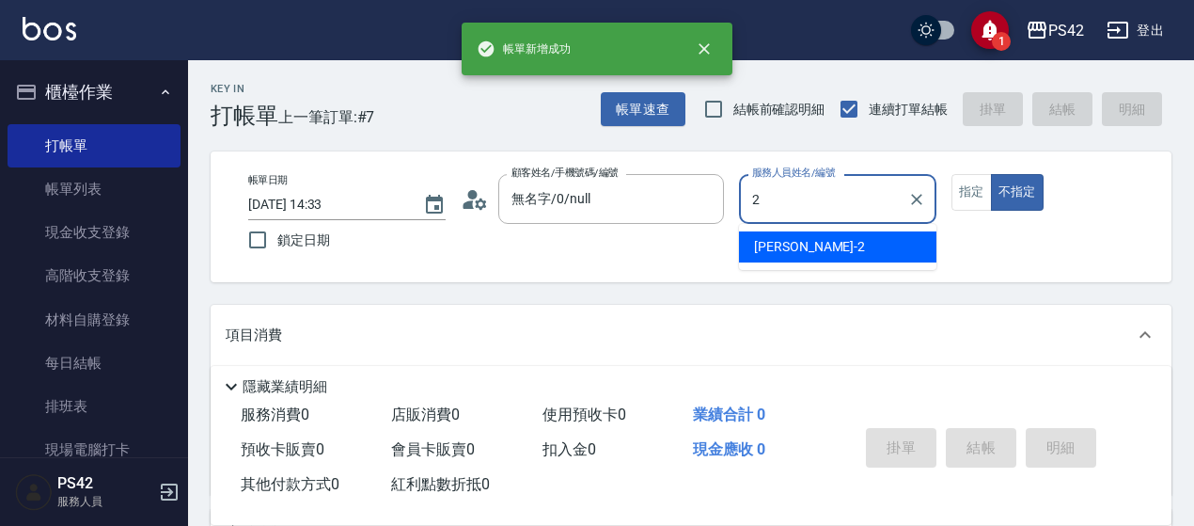
type input "[PERSON_NAME]-2"
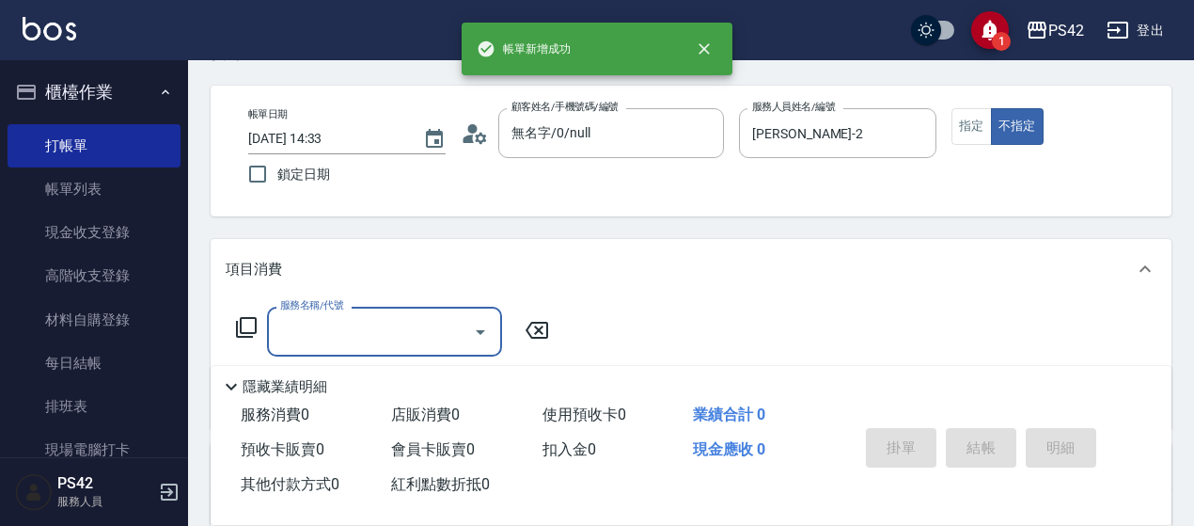
scroll to position [94, 0]
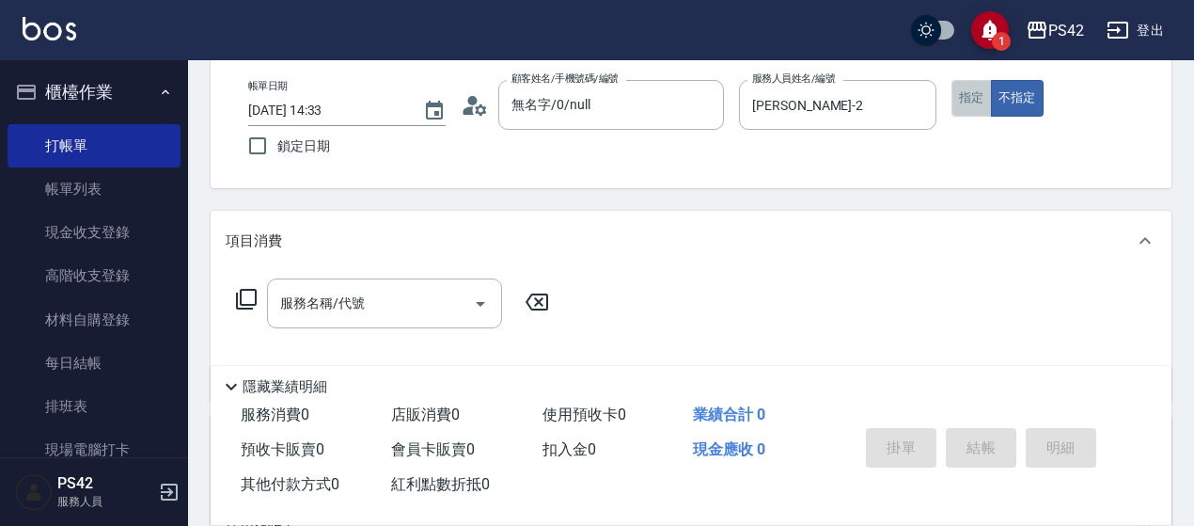
click at [963, 105] on button "指定" at bounding box center [972, 98] width 40 height 37
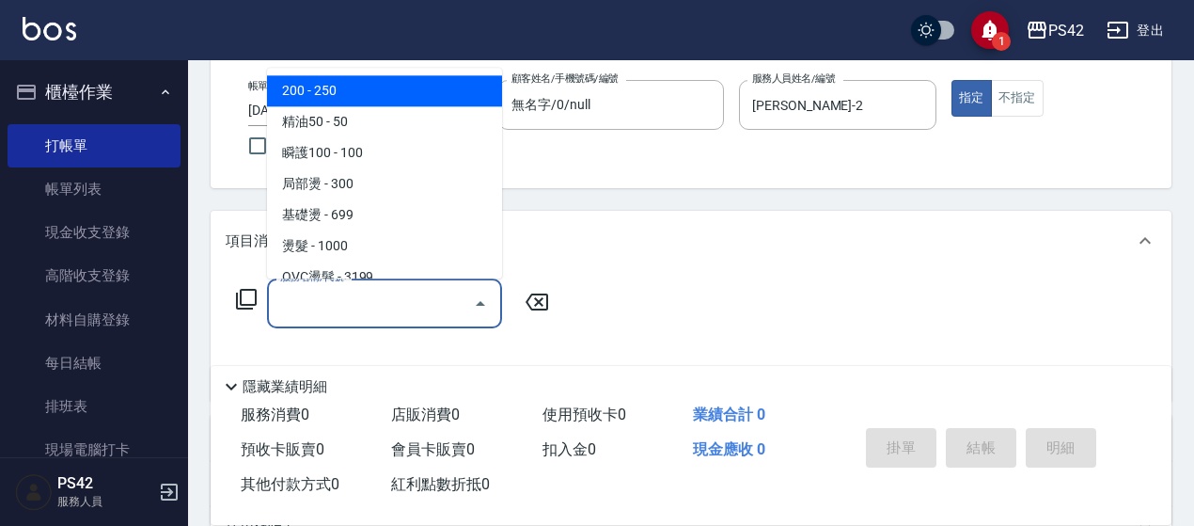
click at [384, 300] on input "服務名稱/代號" at bounding box center [371, 303] width 190 height 33
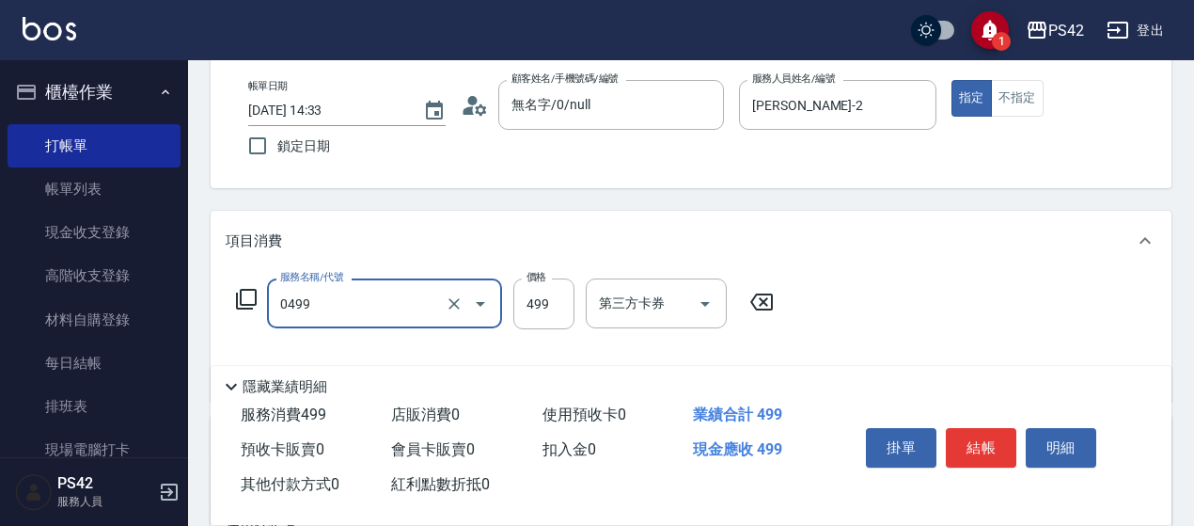
type input "[PERSON_NAME]499(0499)"
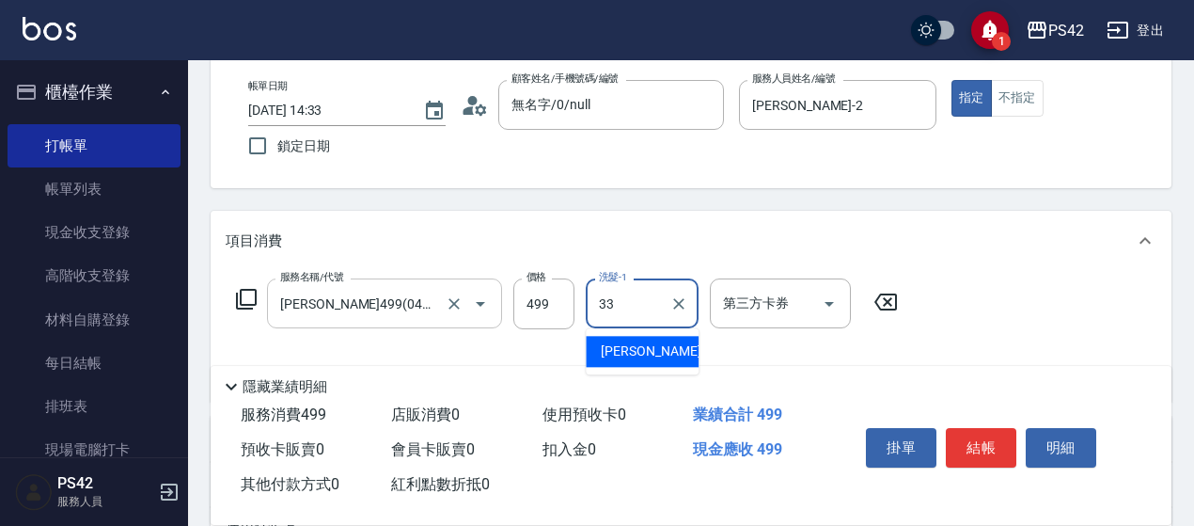
type input "[PERSON_NAME]33"
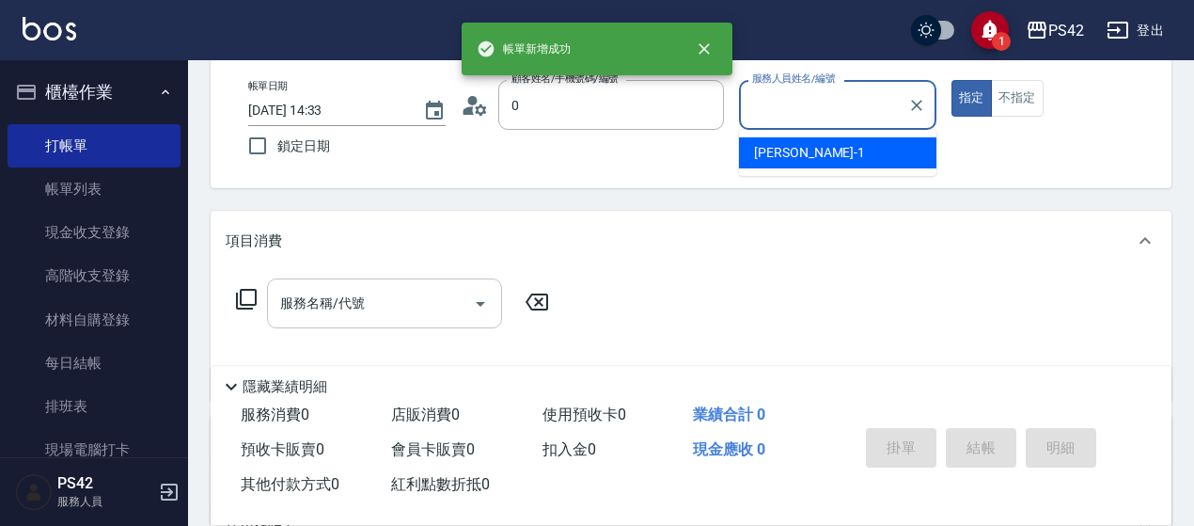
type input "無名字/0/null"
type input "[PERSON_NAME]-1"
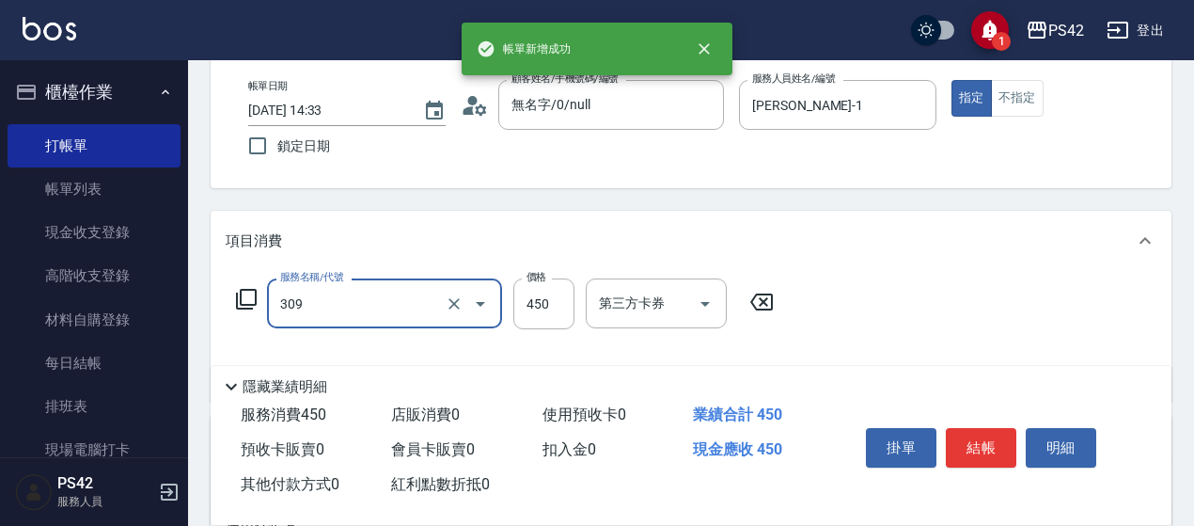
type input "洗+剪(309)"
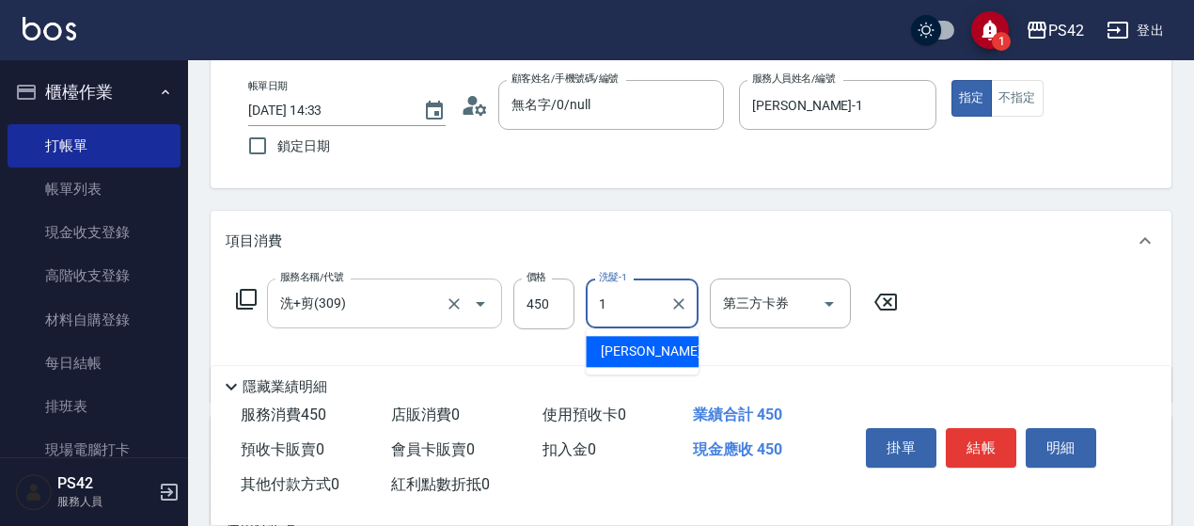
type input "[PERSON_NAME]-1"
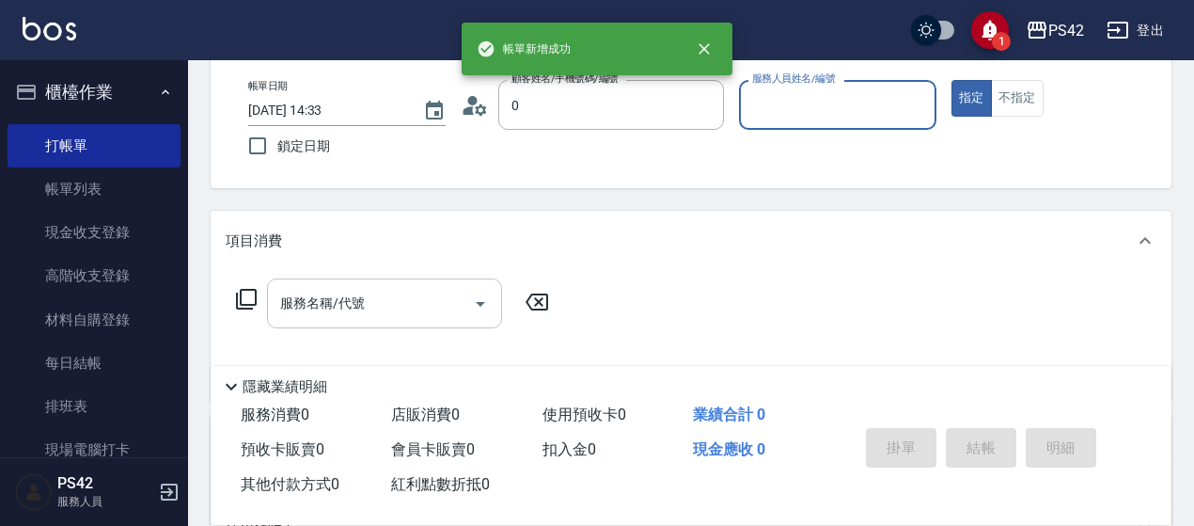
type input "無名字/0/null"
type input "[PERSON_NAME]-1"
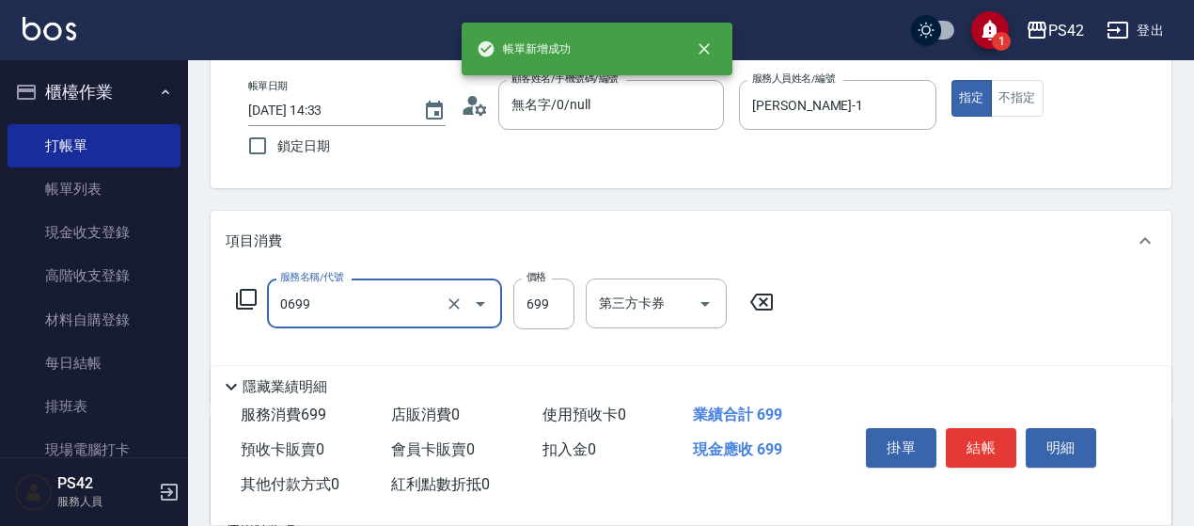
type input "精油SPA(0699)"
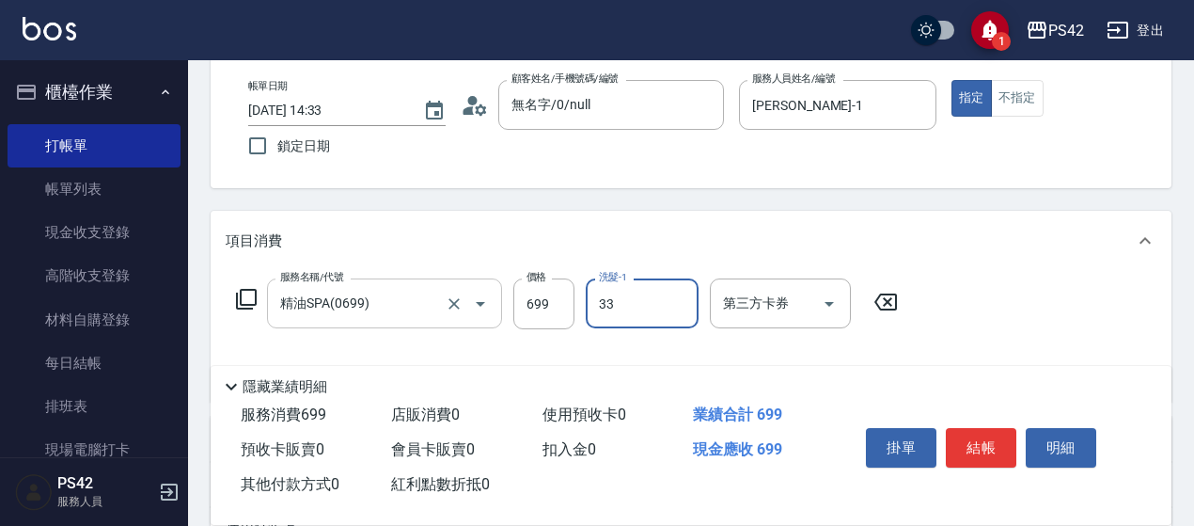
type input "[PERSON_NAME]33"
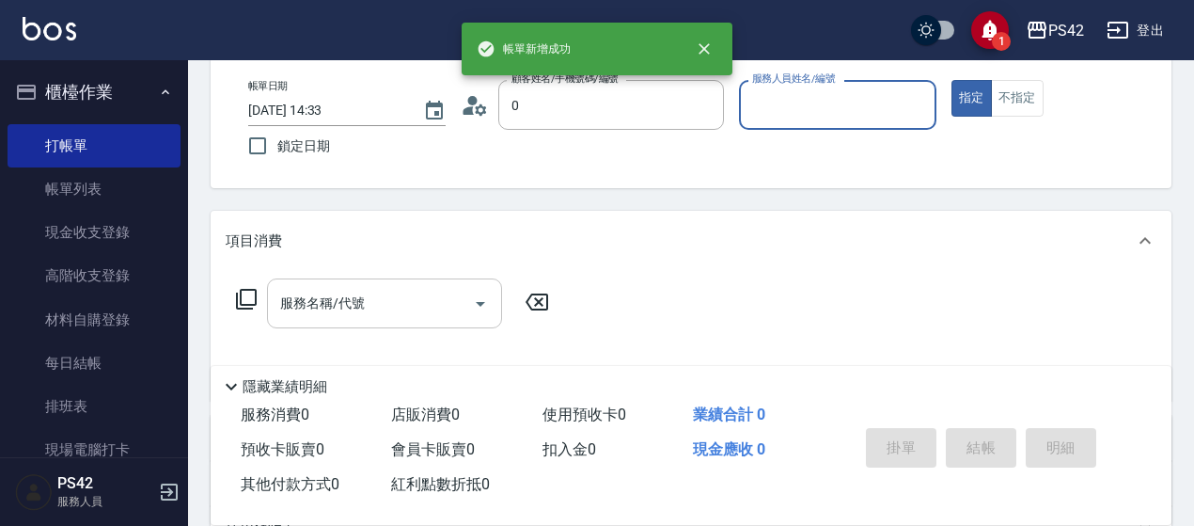
type input "無名字/0/null"
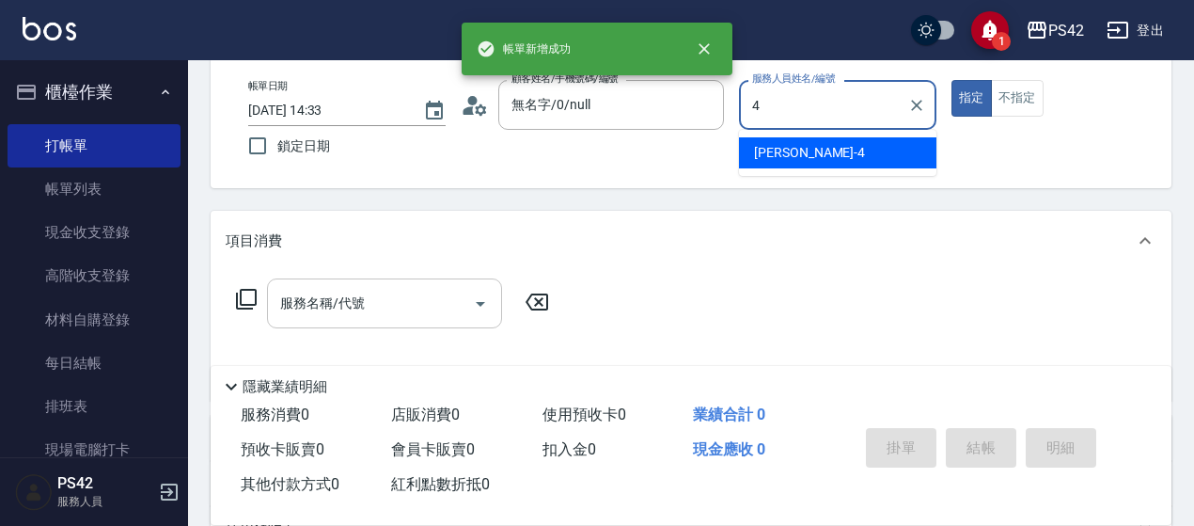
type input "[PERSON_NAME]-4"
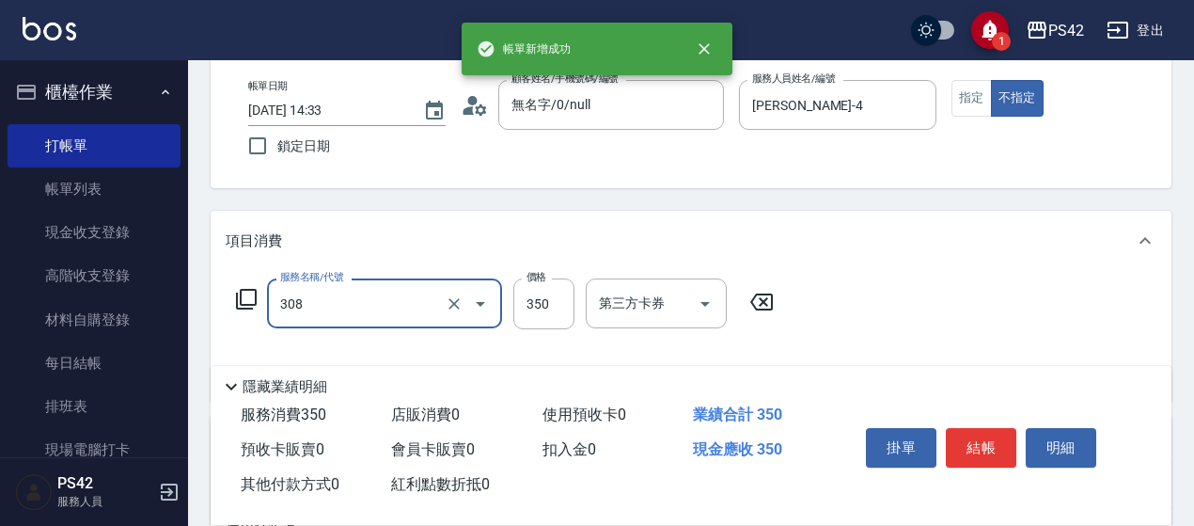
type input "洗+剪(308)"
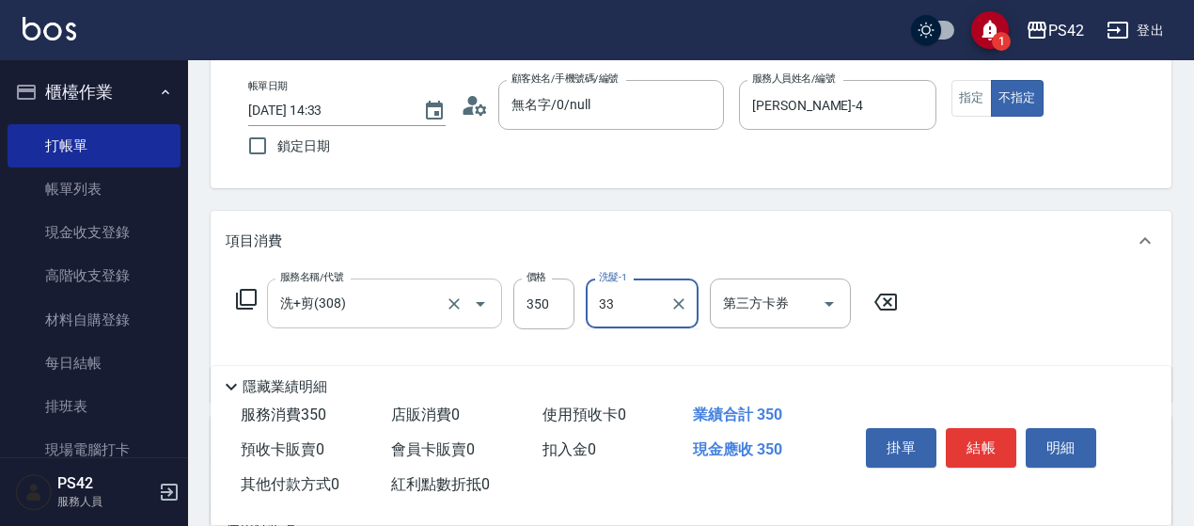
type input "[PERSON_NAME]33"
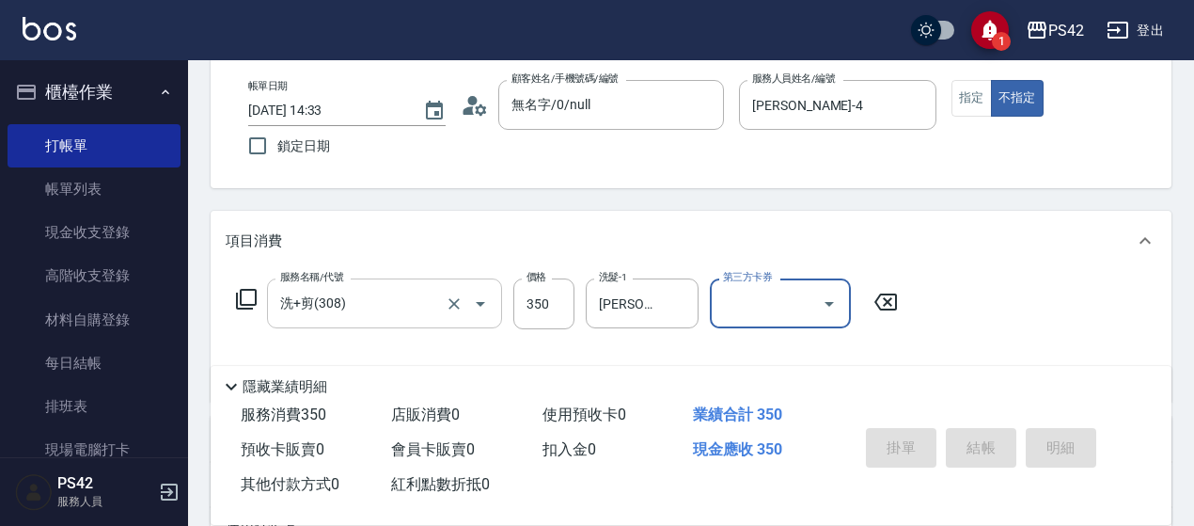
type input "[DATE] 14:34"
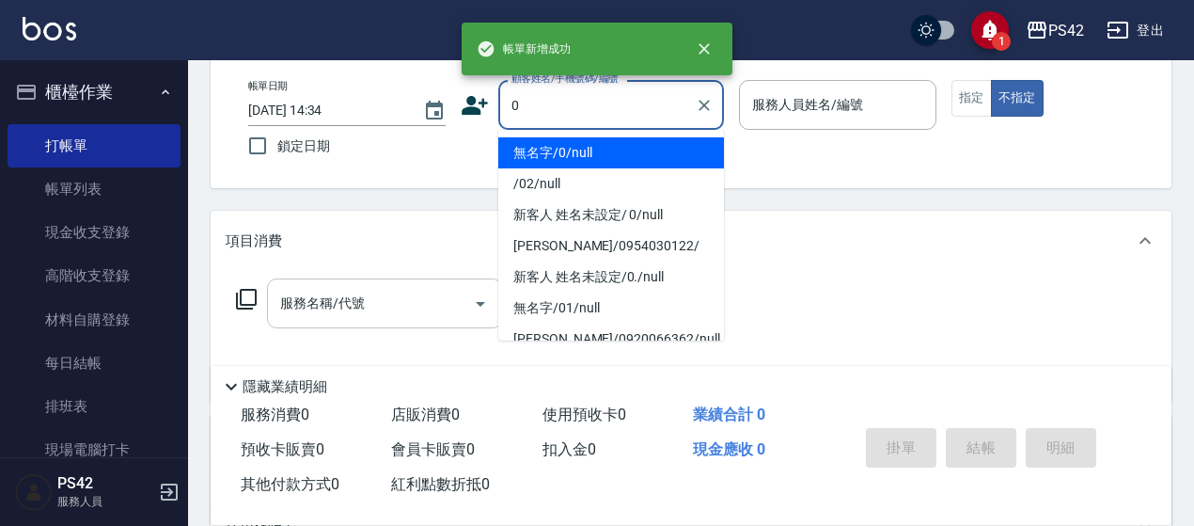
type input "無名字/0/null"
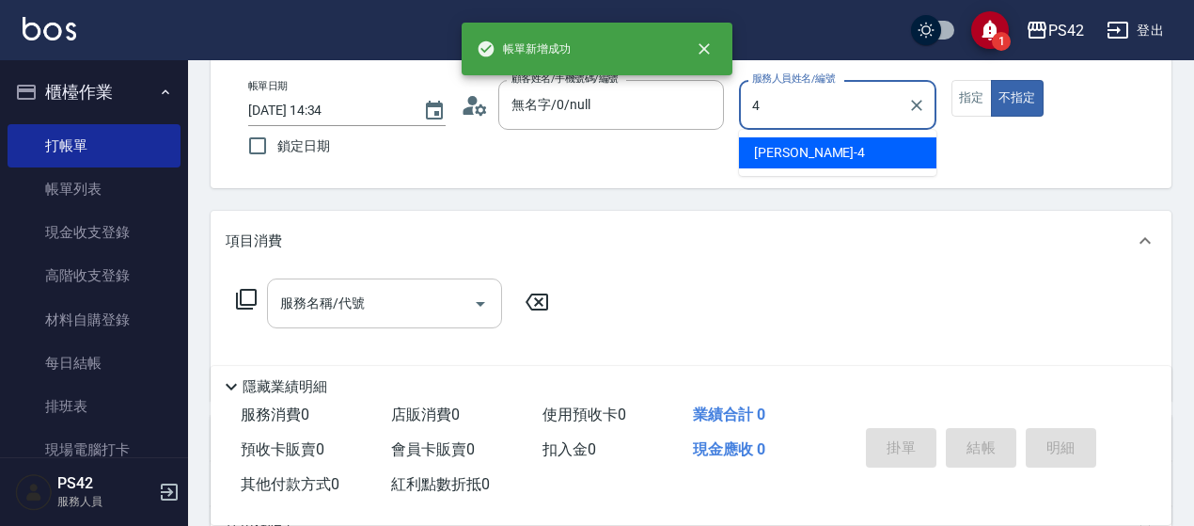
type input "[PERSON_NAME]-4"
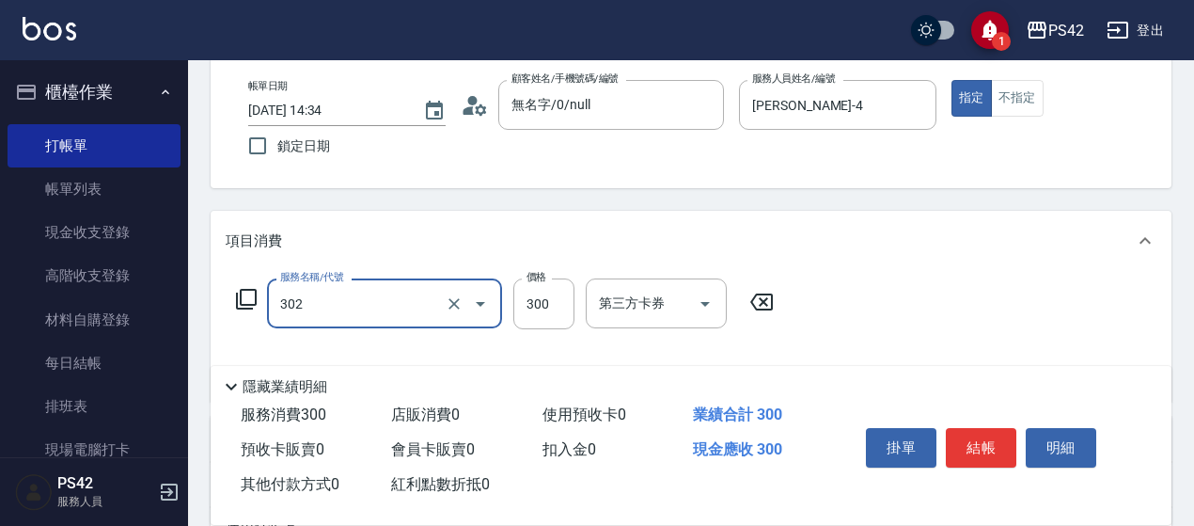
type input "剪髮(302)"
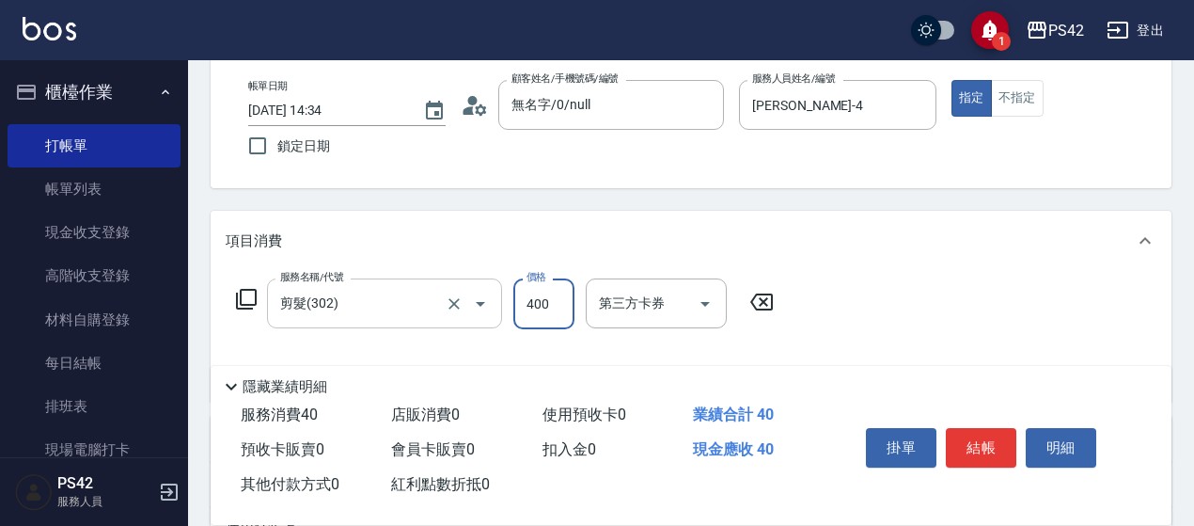
type input "400"
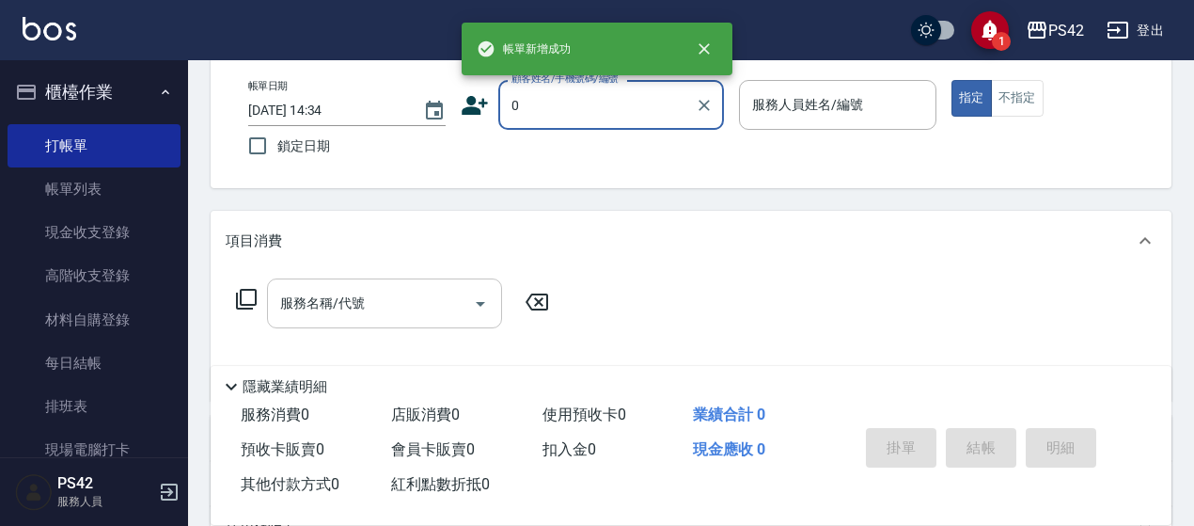
type input "無名字/0/null"
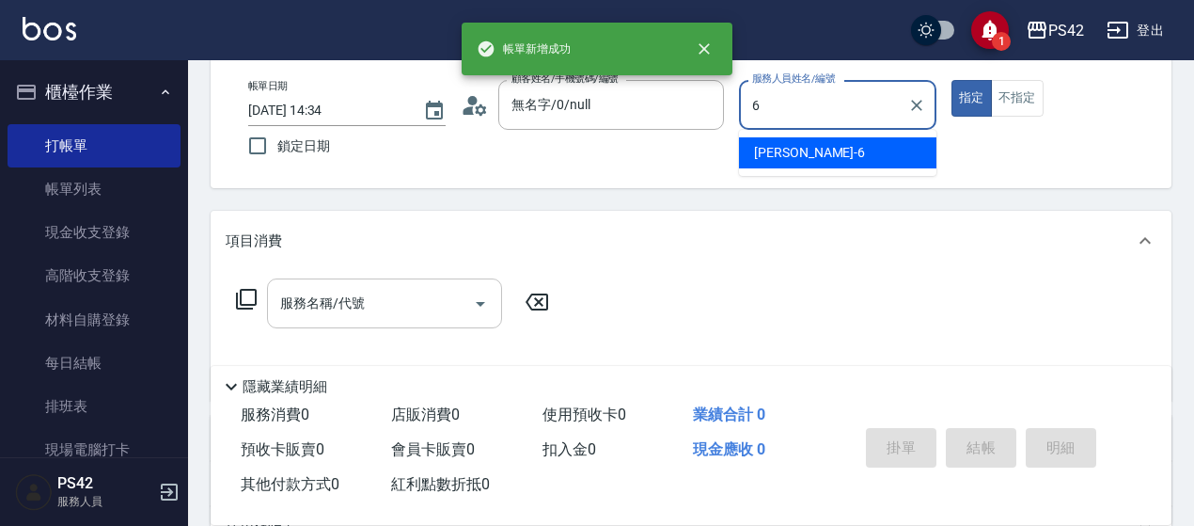
type input "[PERSON_NAME]-6"
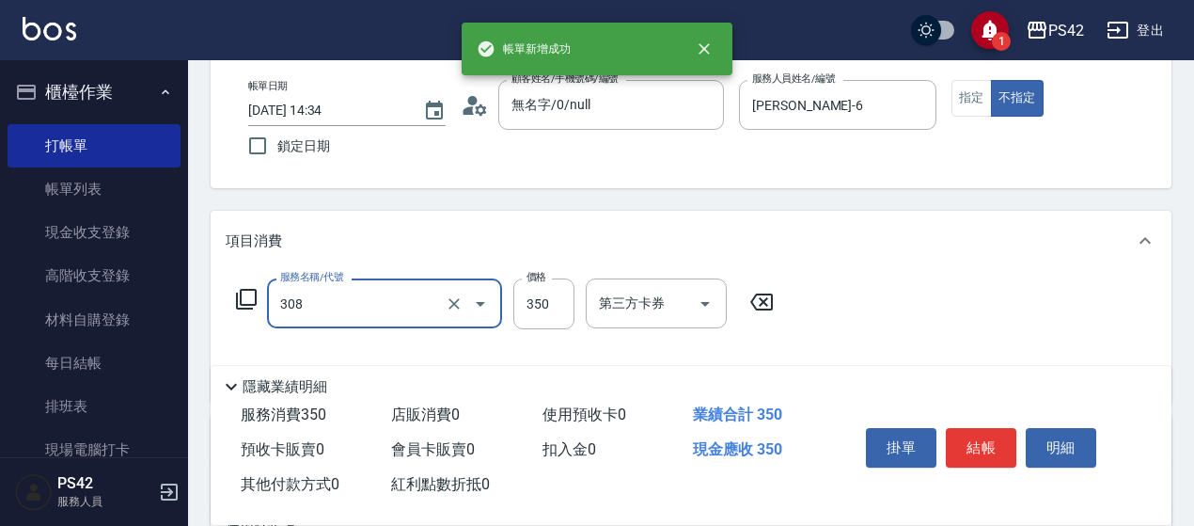
type input "洗+剪(308)"
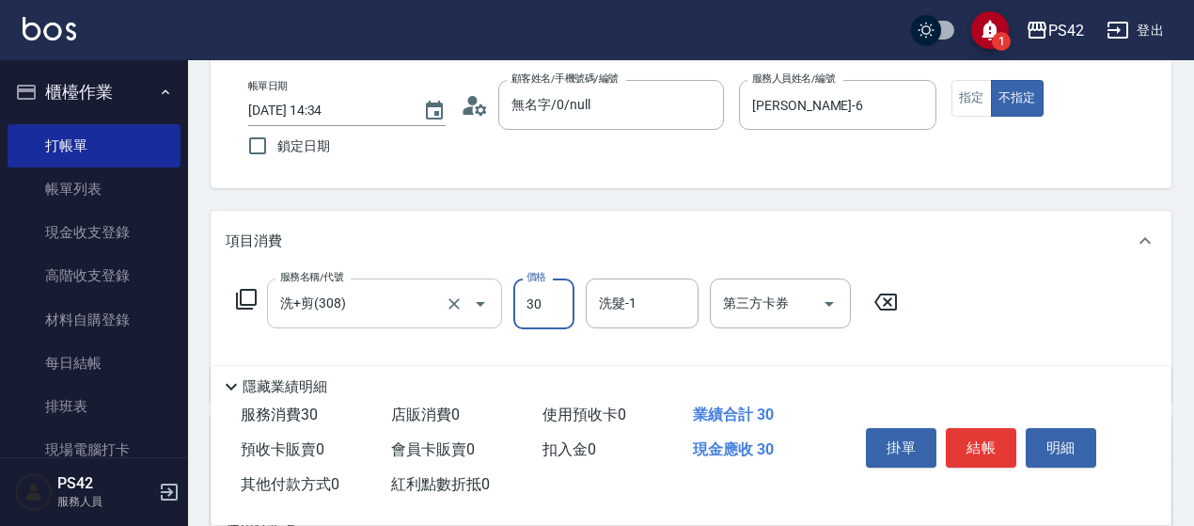
type input "350"
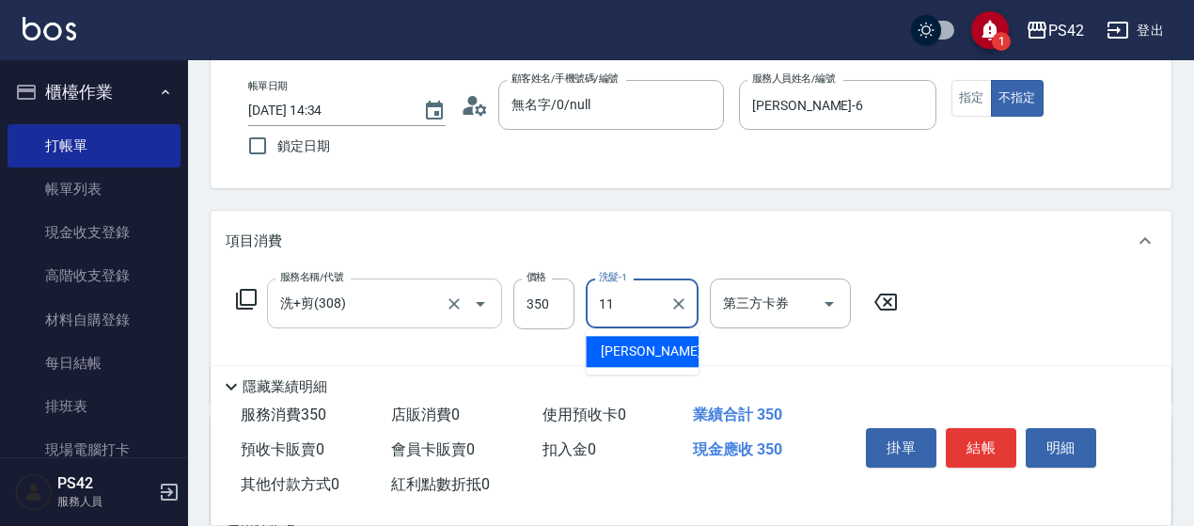
type input "[PERSON_NAME]-11"
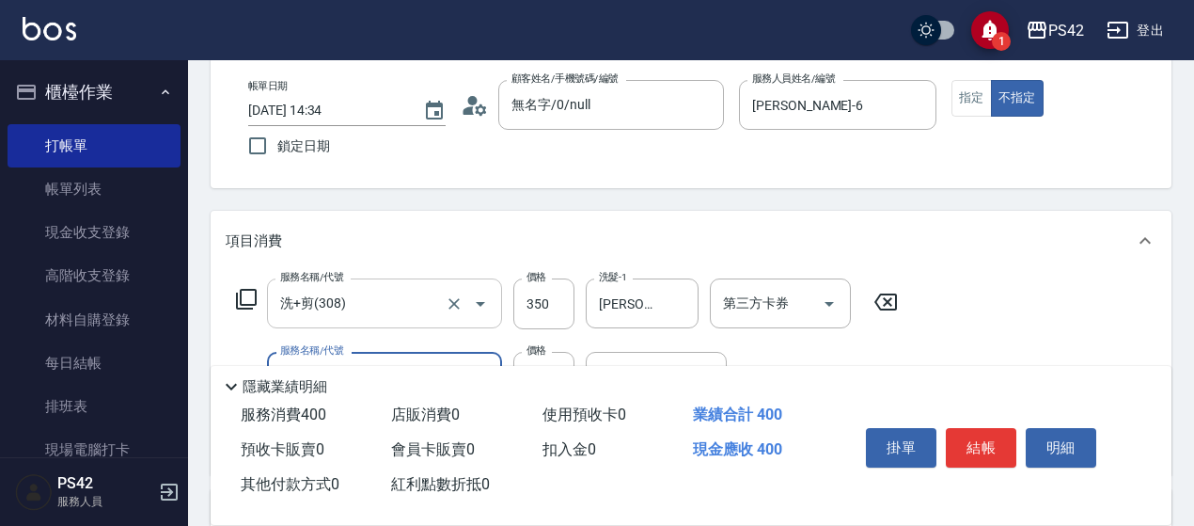
type input "精油50(112)"
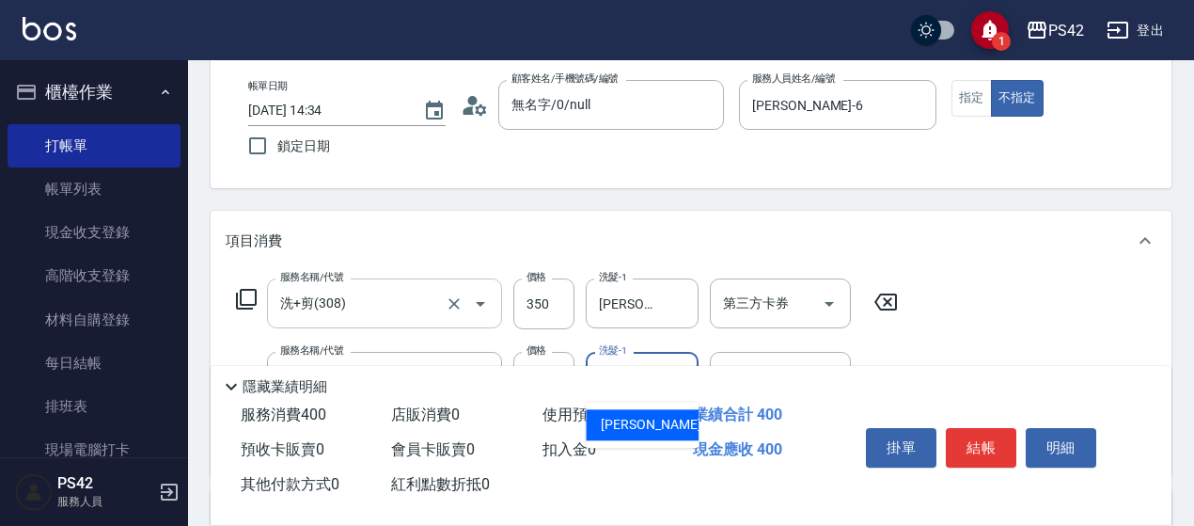
type input "[PERSON_NAME]-11"
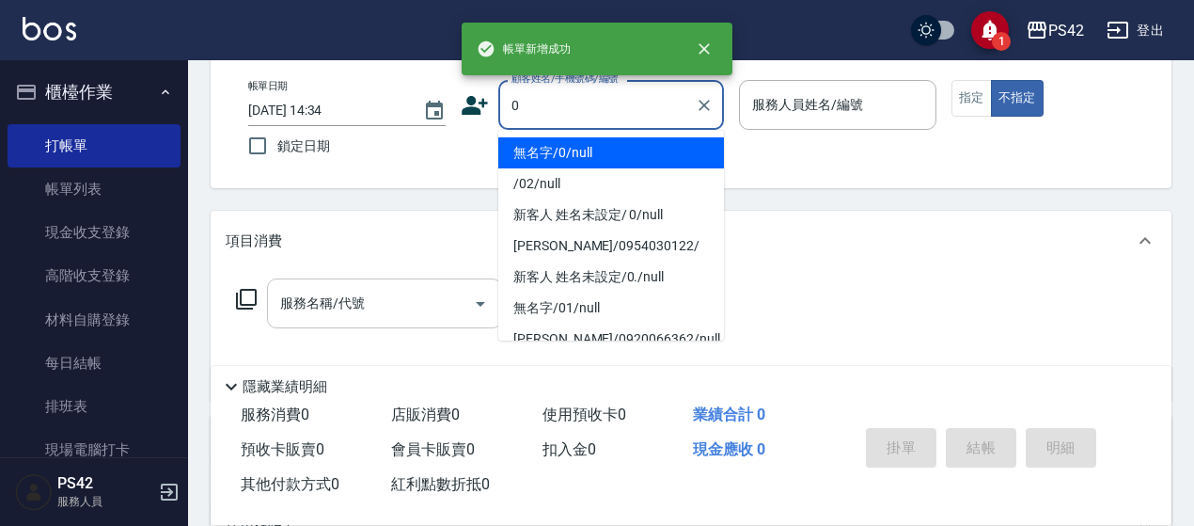
type input "無名字/0/null"
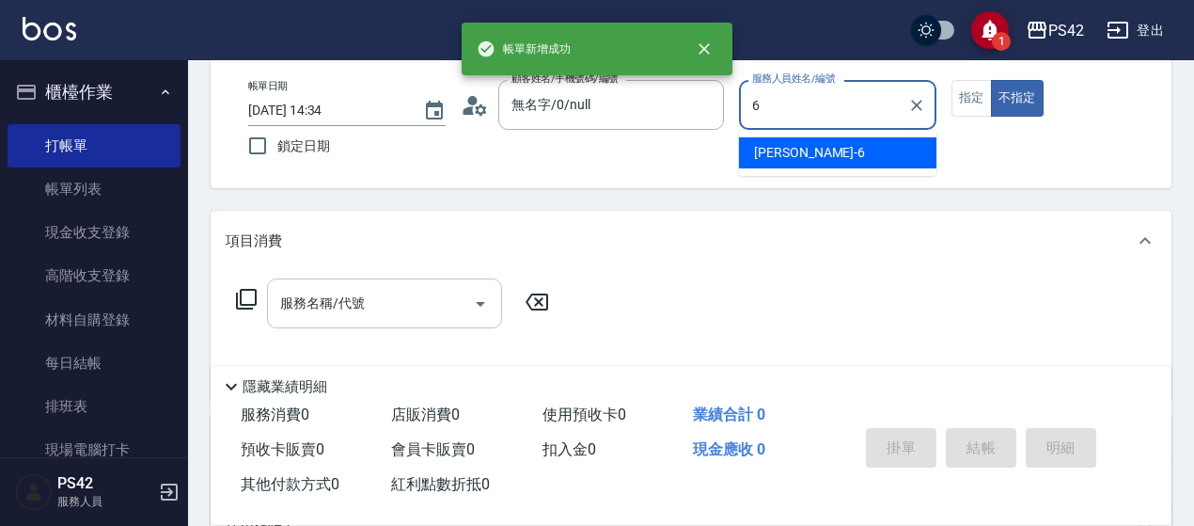
type input "[PERSON_NAME]-6"
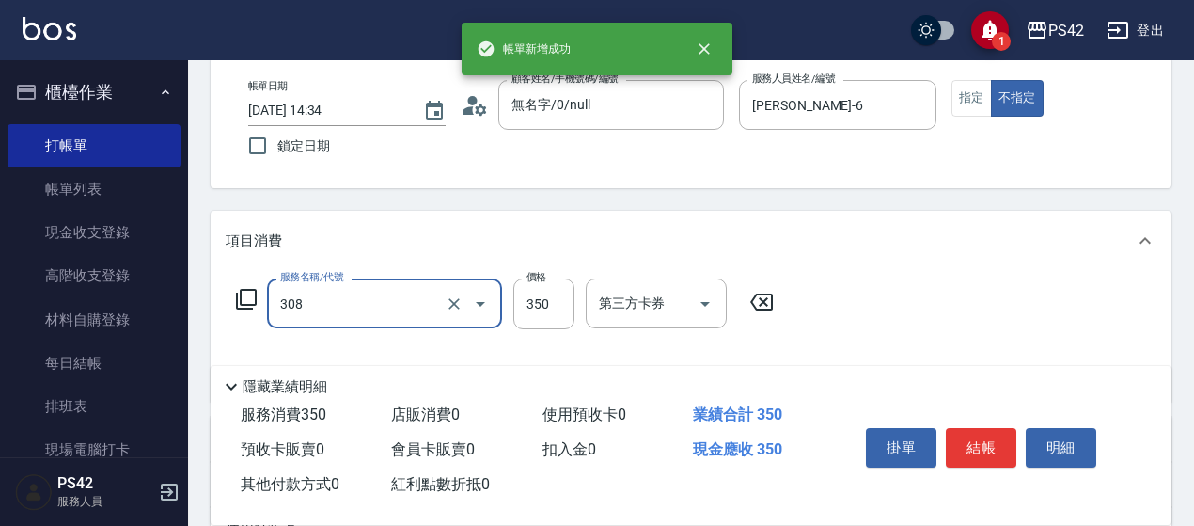
type input "洗+剪(308)"
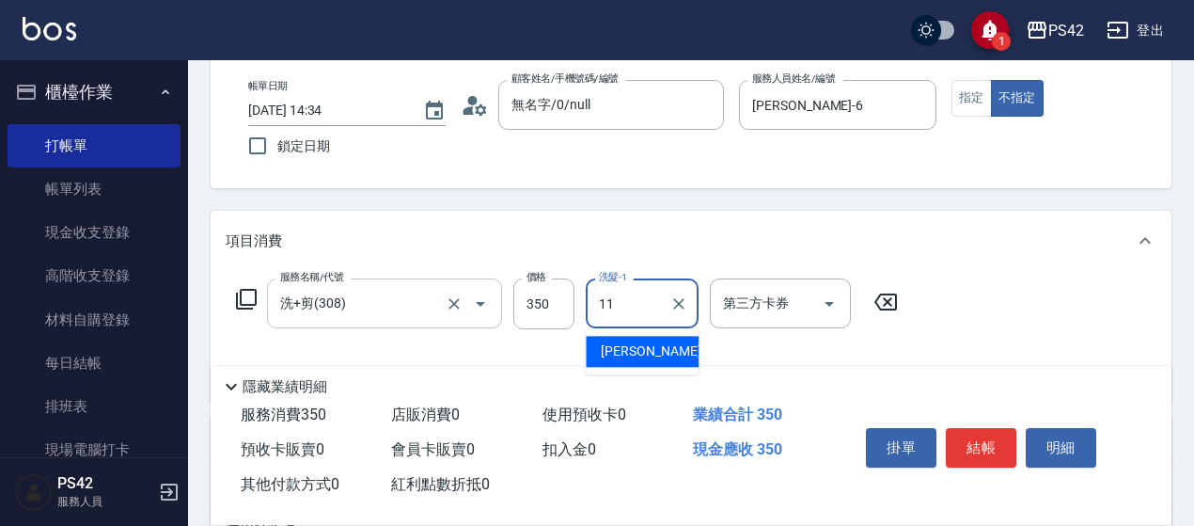
type input "[PERSON_NAME]-11"
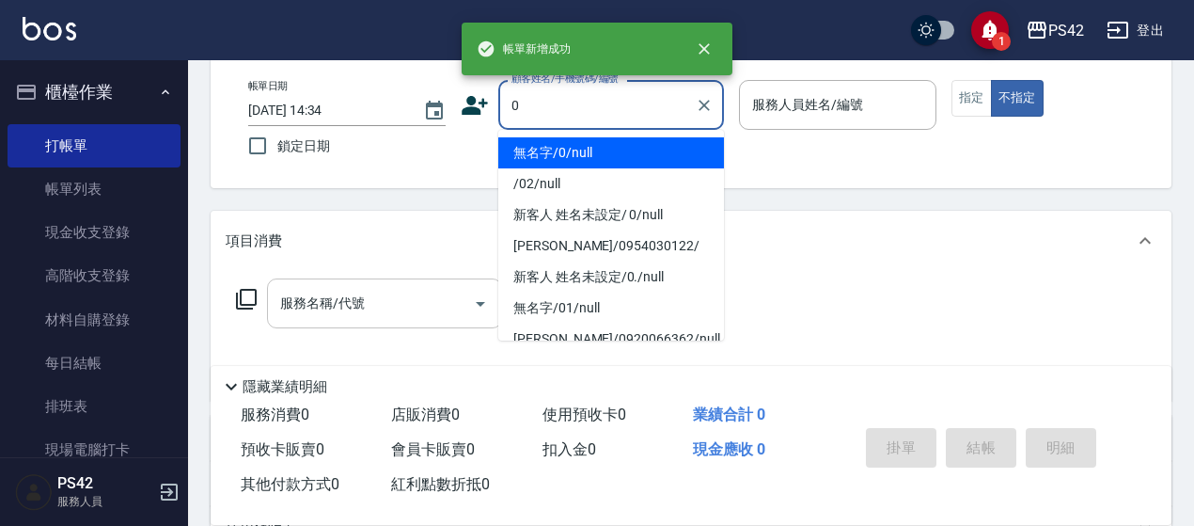
type input "0"
type input "2"
type input "無名字/0/null"
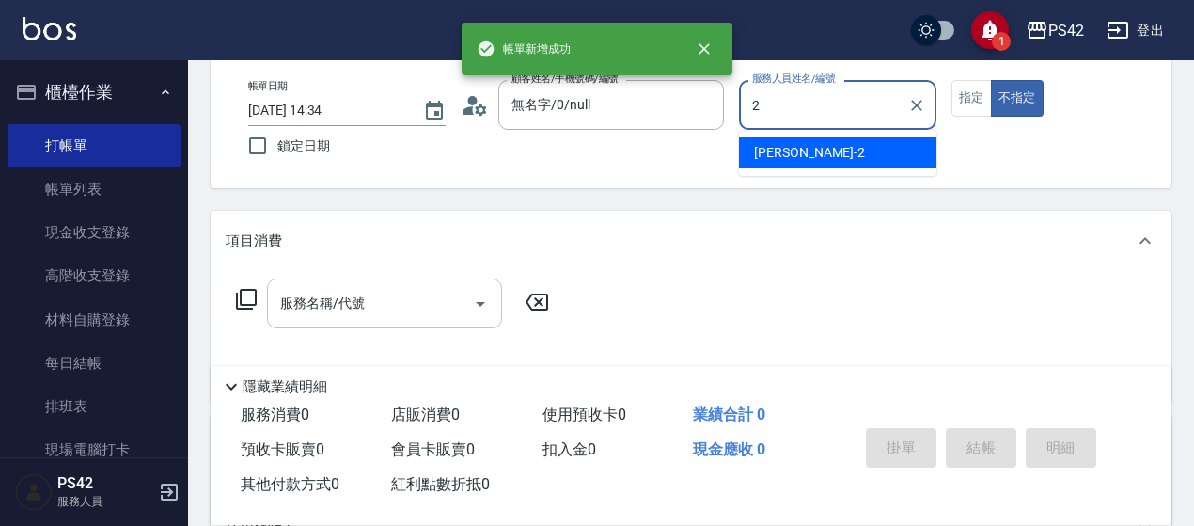
type input "[PERSON_NAME]-2"
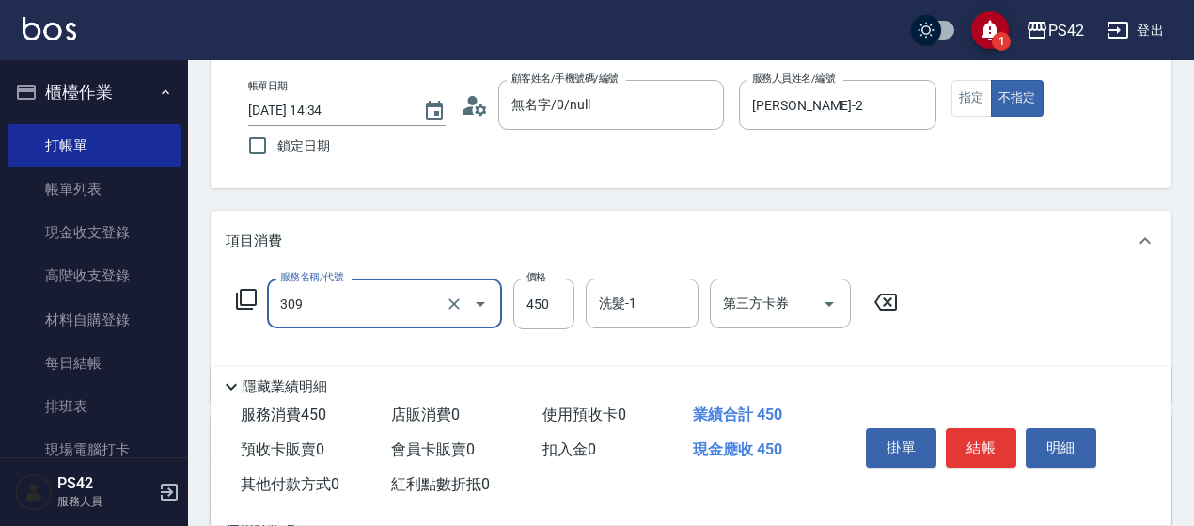
type input "洗+剪(309)"
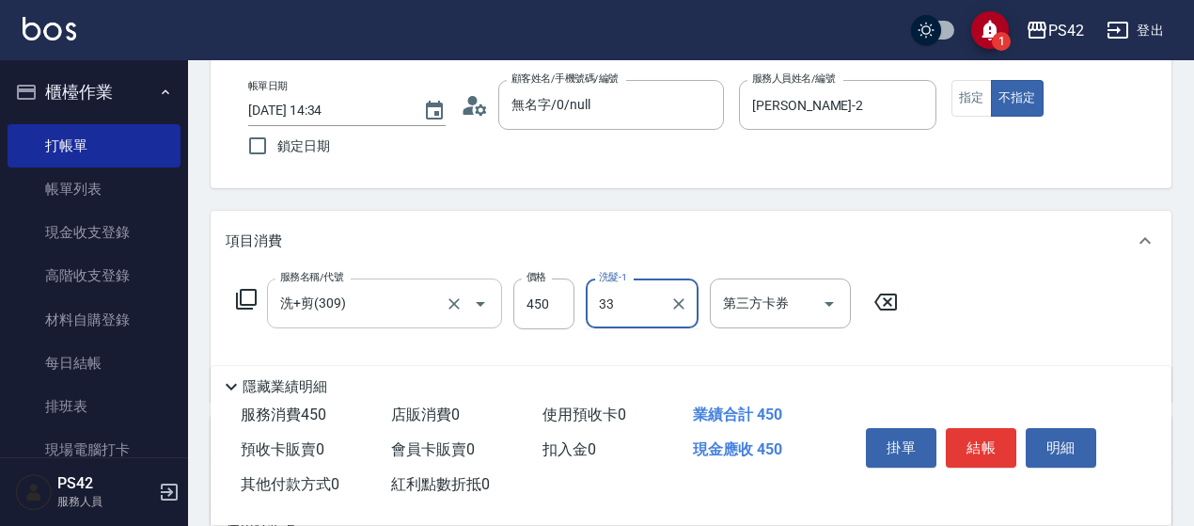
type input "[PERSON_NAME]33"
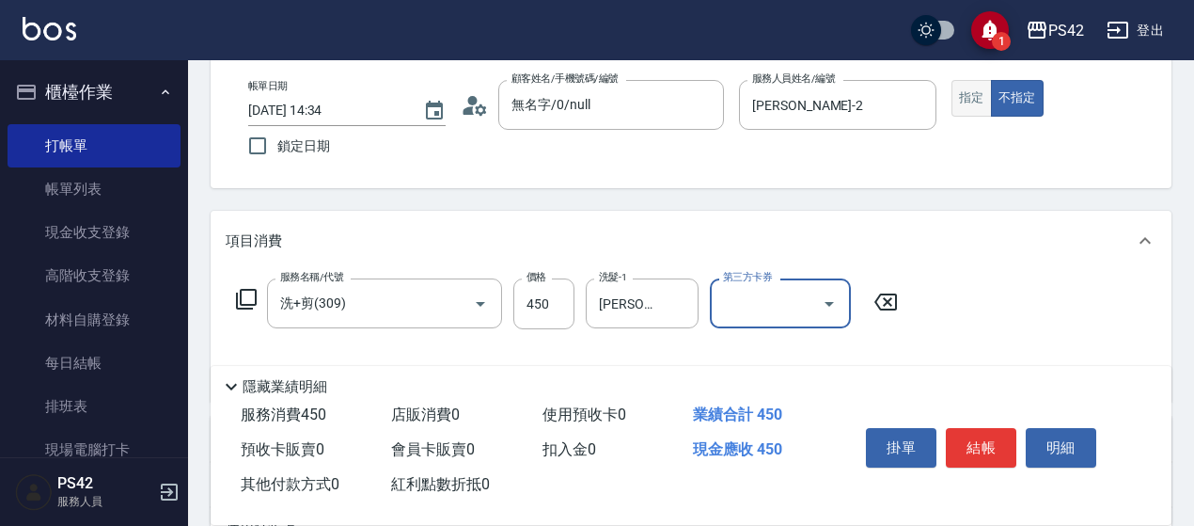
click at [969, 92] on button "指定" at bounding box center [972, 98] width 40 height 37
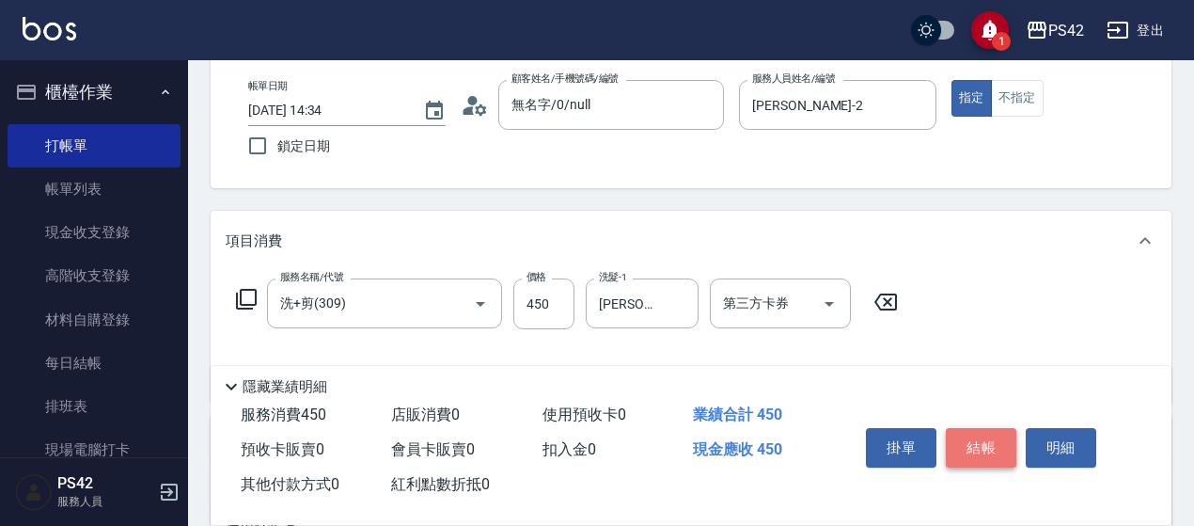
click at [980, 433] on button "結帳" at bounding box center [981, 447] width 71 height 39
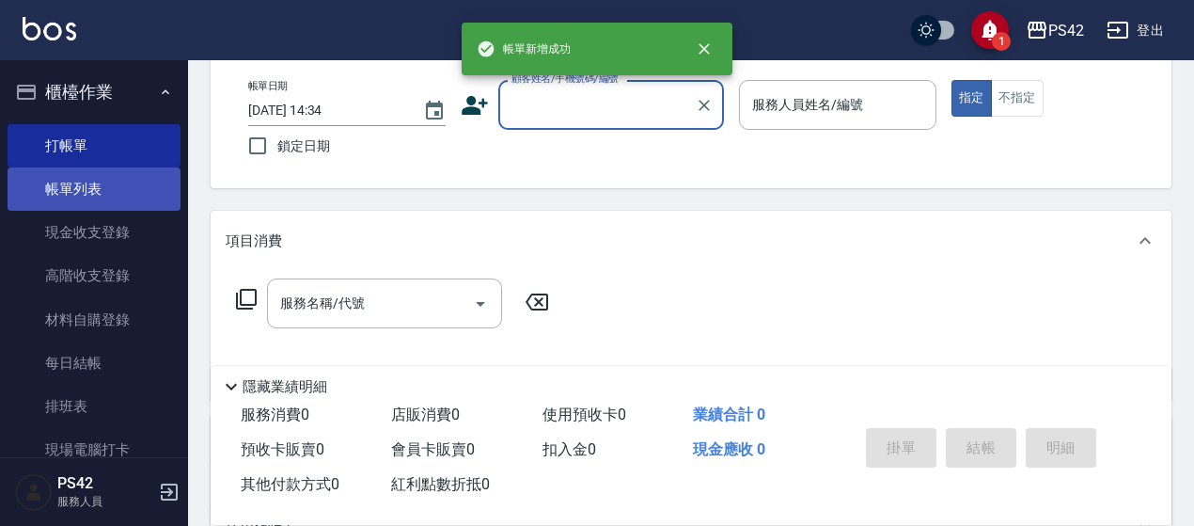
click at [124, 183] on link "帳單列表" at bounding box center [94, 188] width 173 height 43
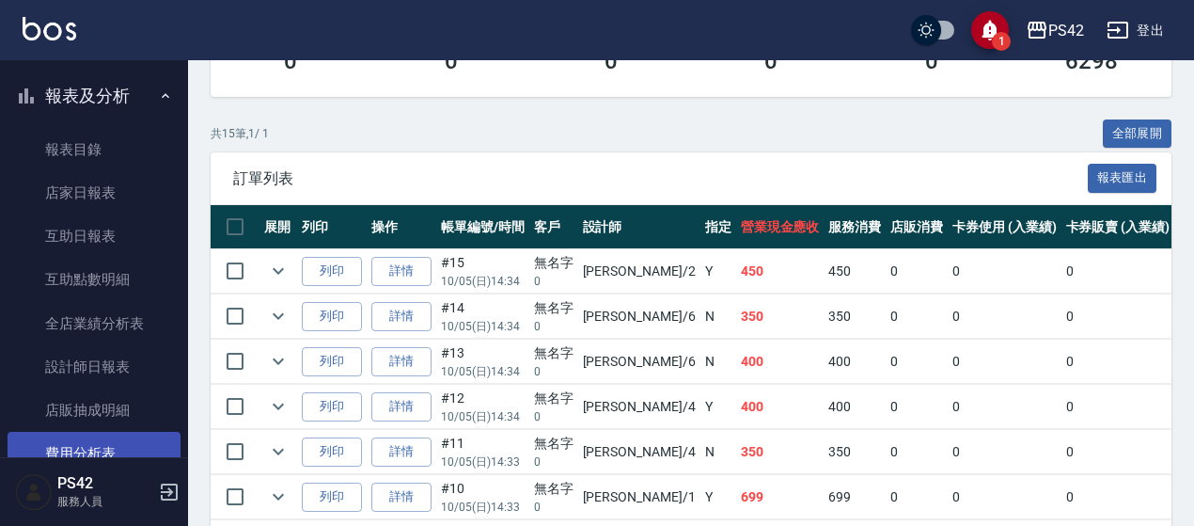
scroll to position [564, 0]
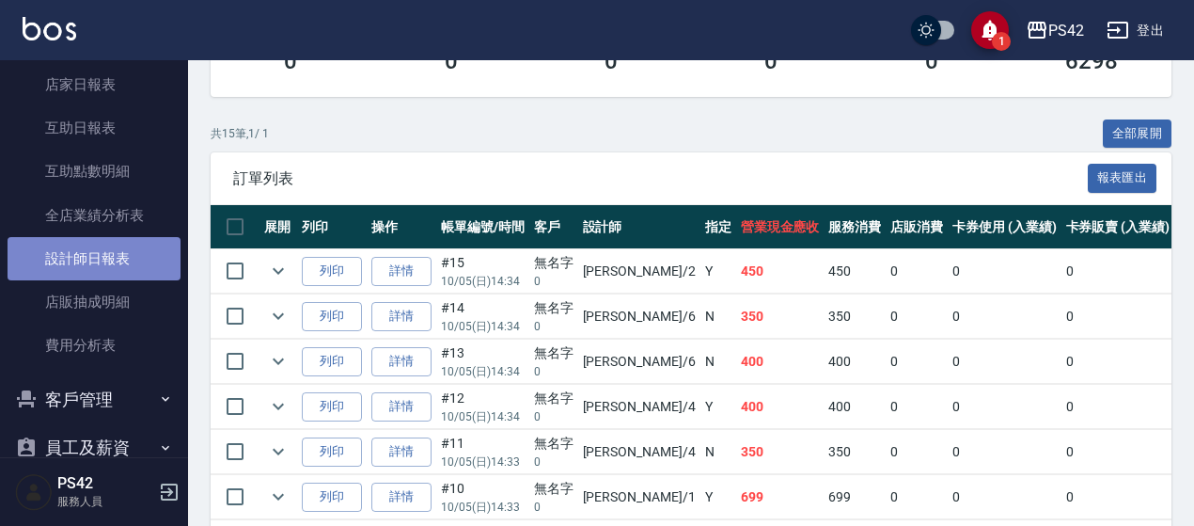
click at [136, 255] on link "設計師日報表" at bounding box center [94, 258] width 173 height 43
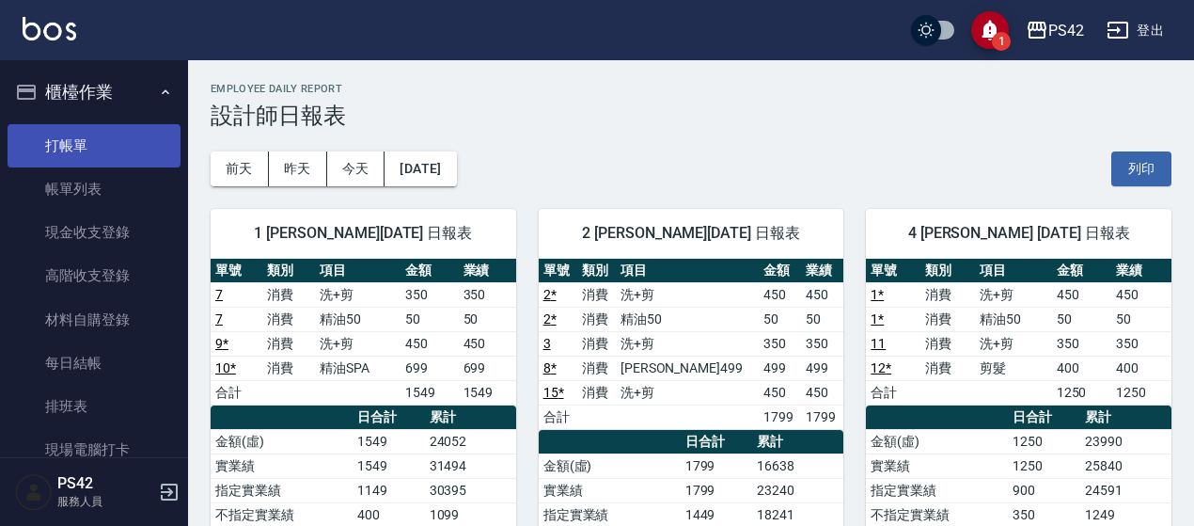
click at [103, 154] on link "打帳單" at bounding box center [94, 145] width 173 height 43
